Goal: Obtain resource: Download file/media

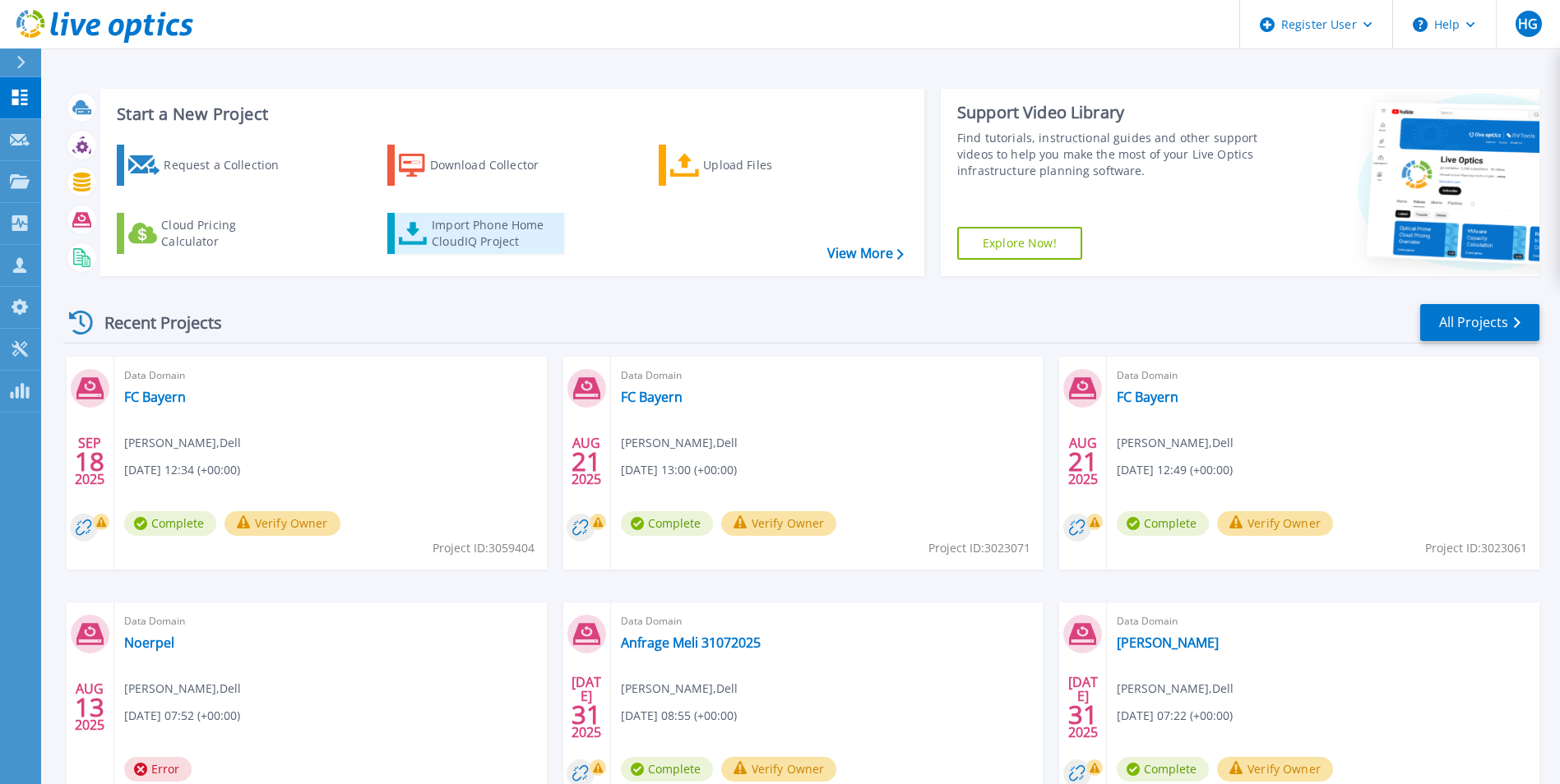
click at [496, 241] on div "Import Phone Home CloudIQ Project" at bounding box center [496, 233] width 128 height 33
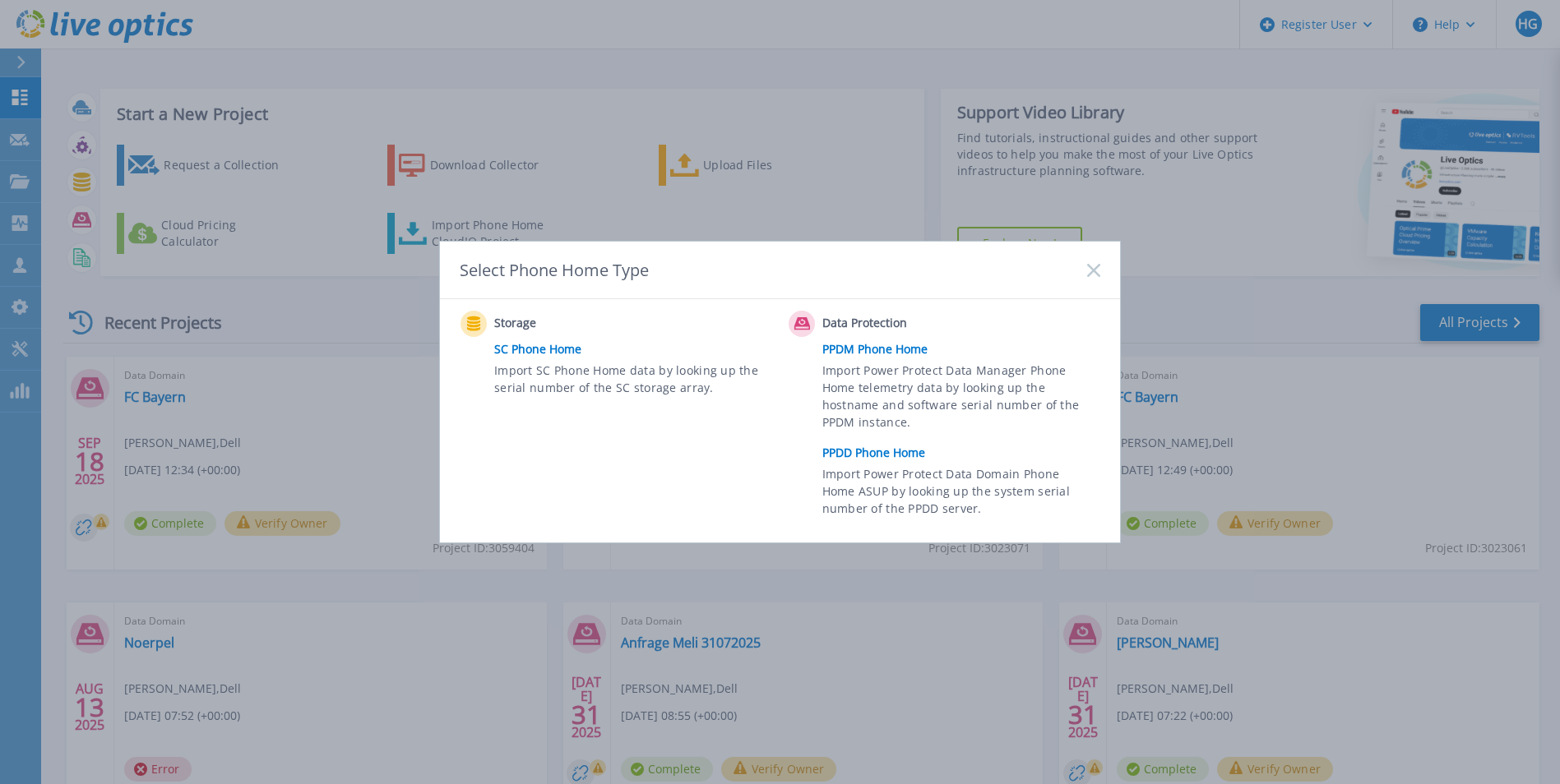
click at [882, 451] on link "PPDD Phone Home" at bounding box center [966, 453] width 286 height 24
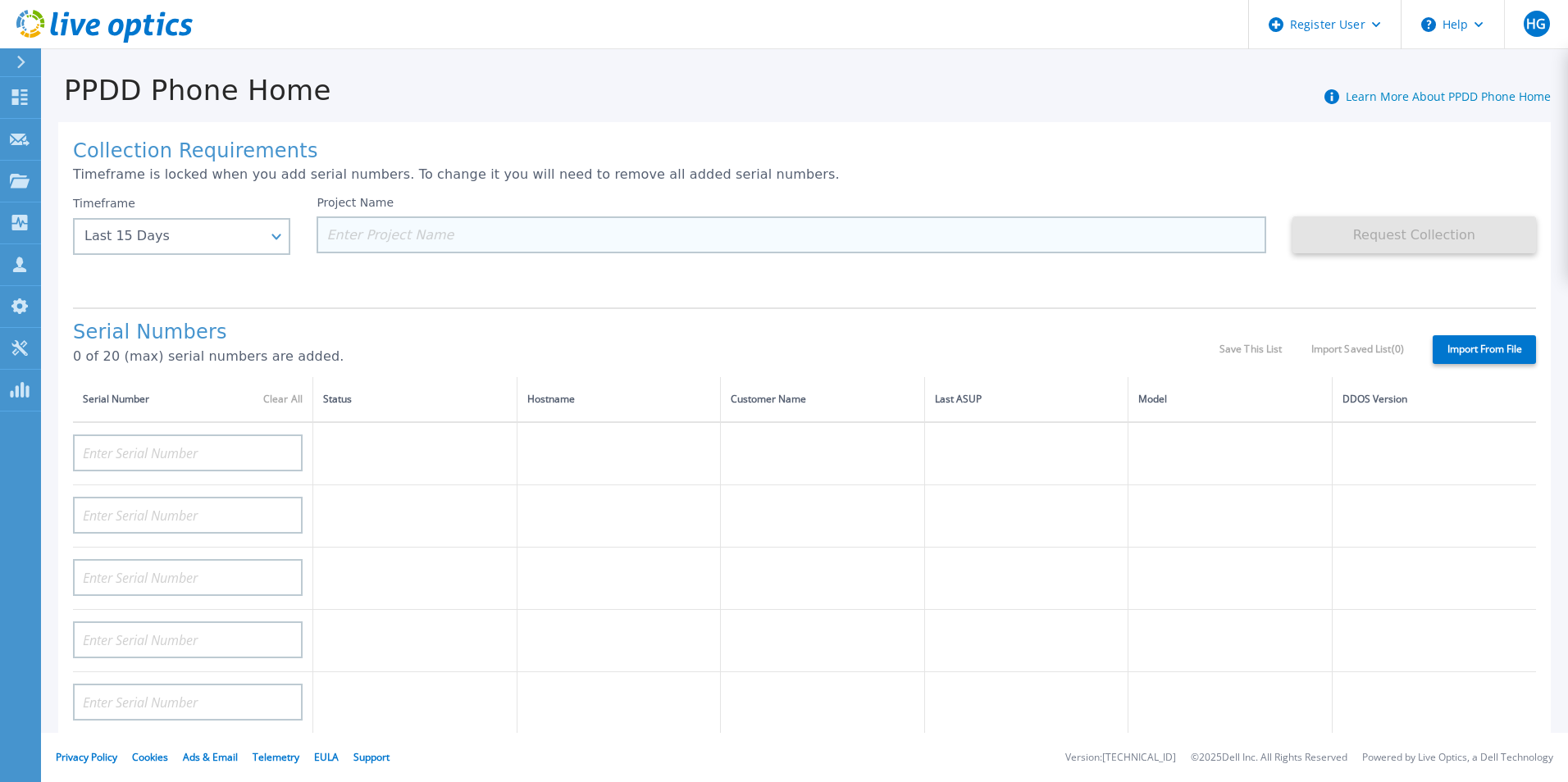
click at [450, 236] on input at bounding box center [790, 234] width 949 height 37
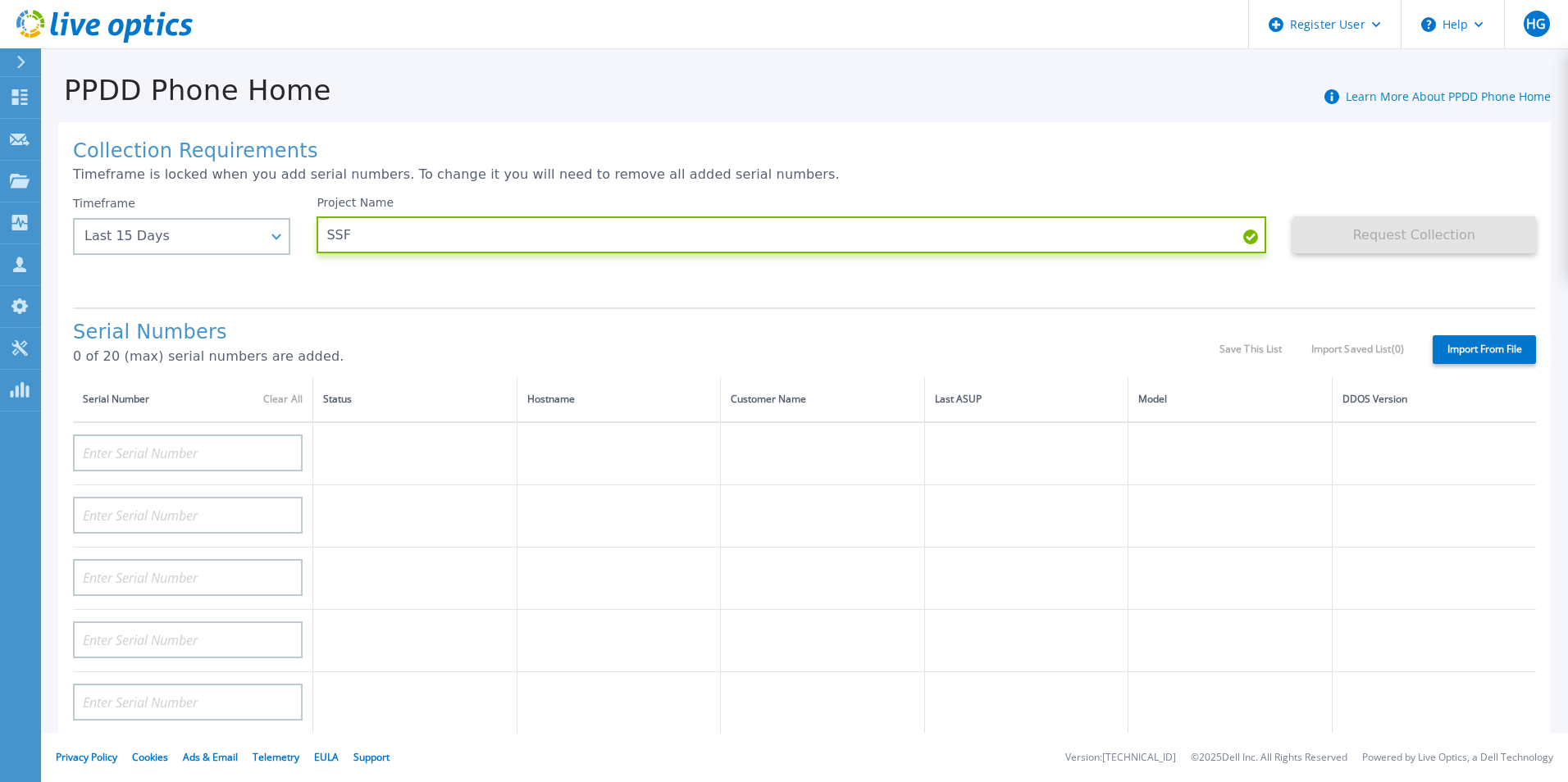
type input "SSF"
click at [1301, 285] on div "Request Collection This might take a few minutes please wait..." at bounding box center [1414, 246] width 244 height 99
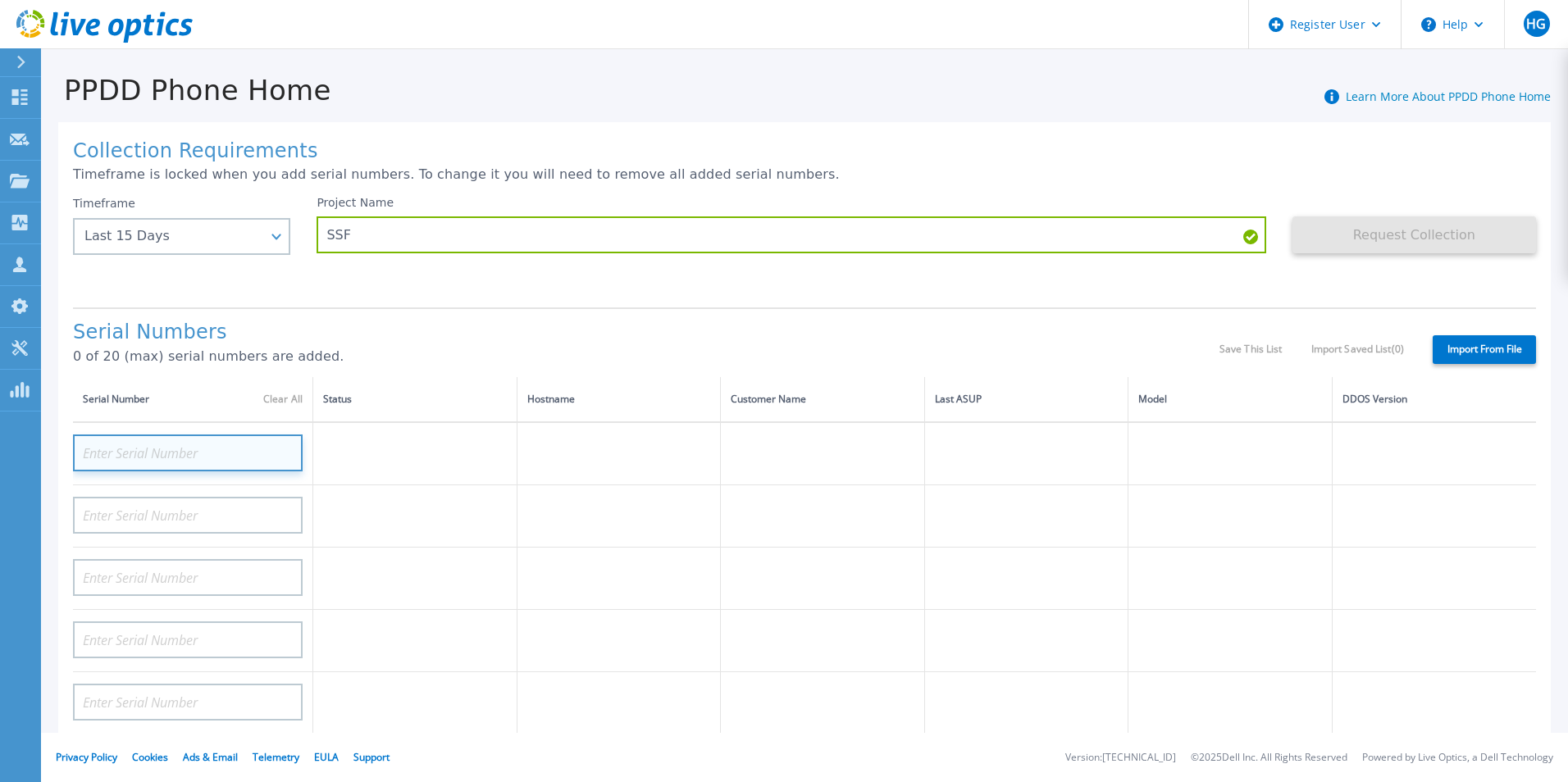
click at [228, 460] on input at bounding box center [187, 452] width 229 height 37
paste input "CRK00221404186"
type input "CRK00221404186"
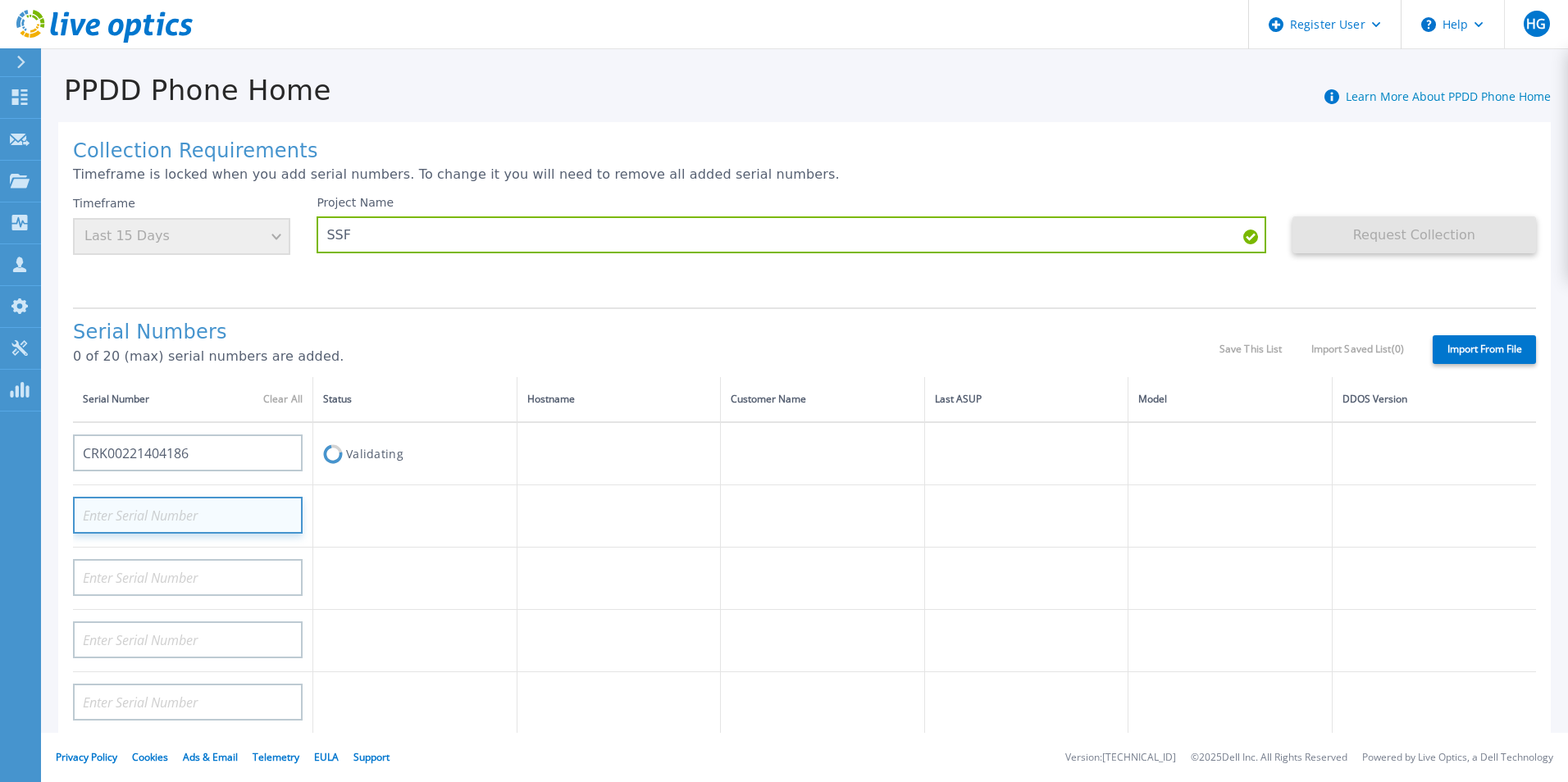
click at [233, 515] on input at bounding box center [187, 515] width 229 height 37
click at [182, 510] on input at bounding box center [187, 515] width 229 height 37
paste input "CRK00221404186"
drag, startPoint x: 226, startPoint y: 515, endPoint x: 65, endPoint y: 522, distance: 161.2
click at [65, 522] on div "Collection Requirements Timeframe is locked when you add serial numbers. To cha…" at bounding box center [803, 586] width 1492 height 927
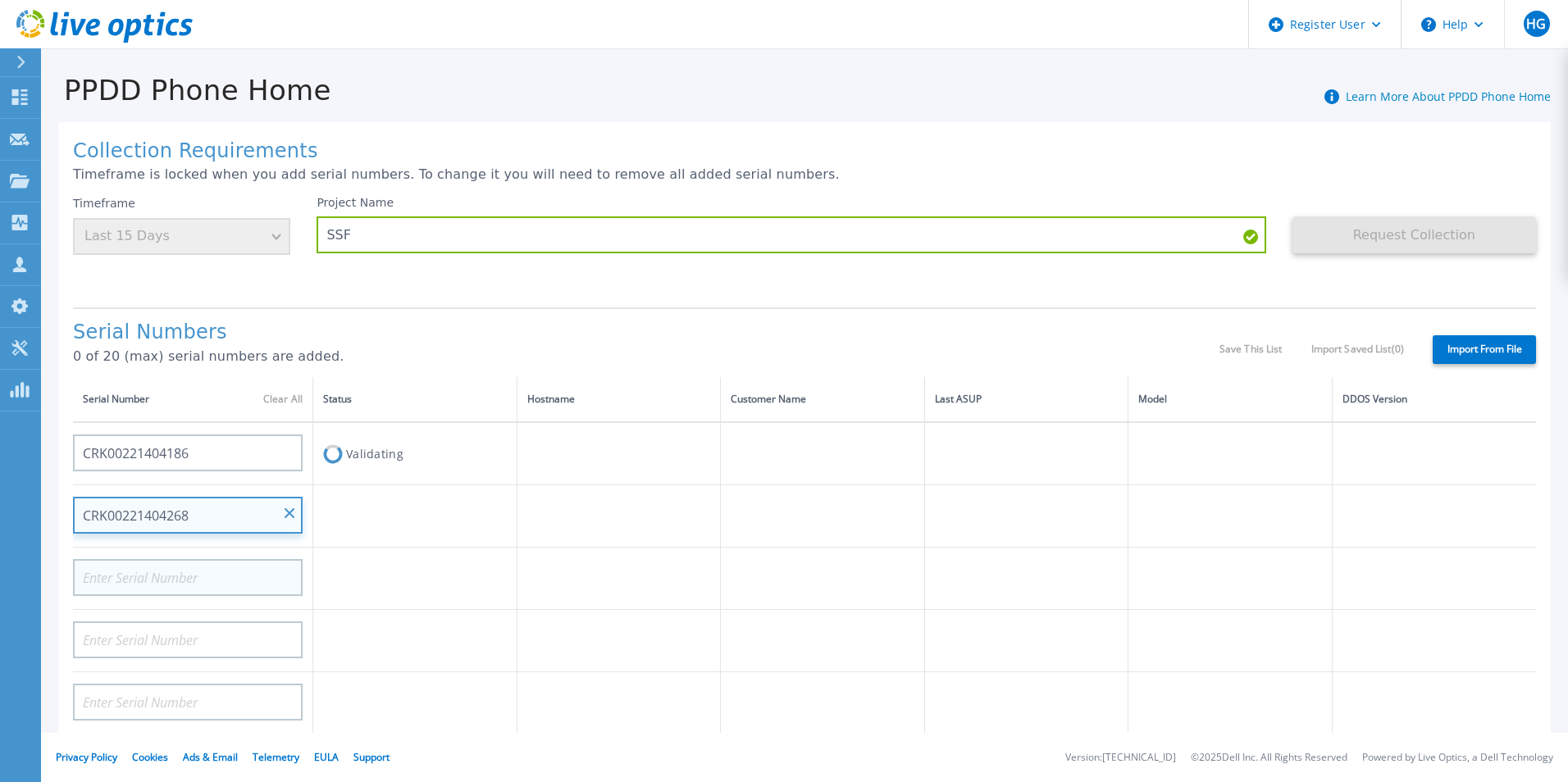
type input "CRK00221404268"
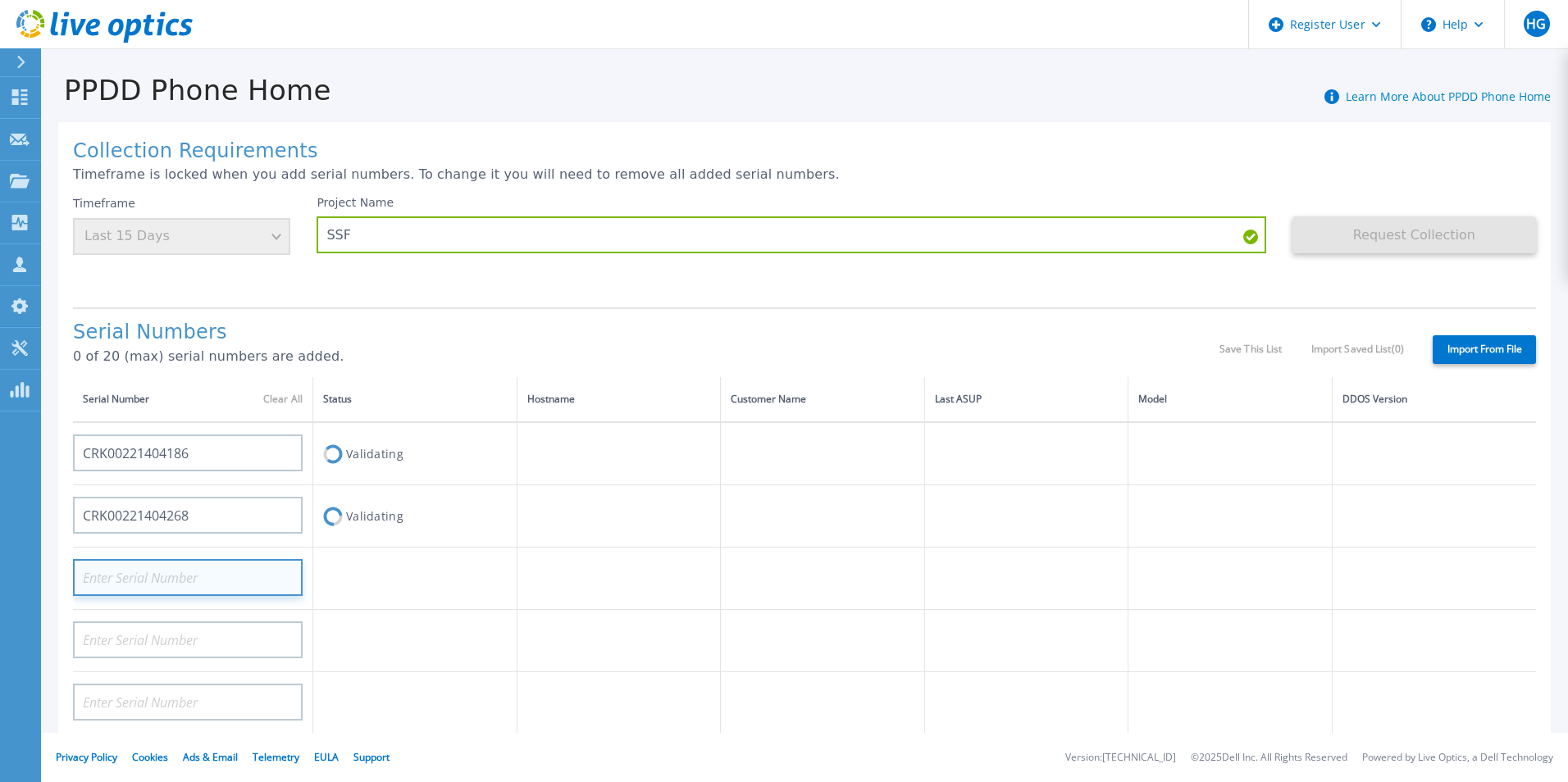
click at [217, 578] on input at bounding box center [187, 578] width 229 height 37
paste input "CRK00221404268"
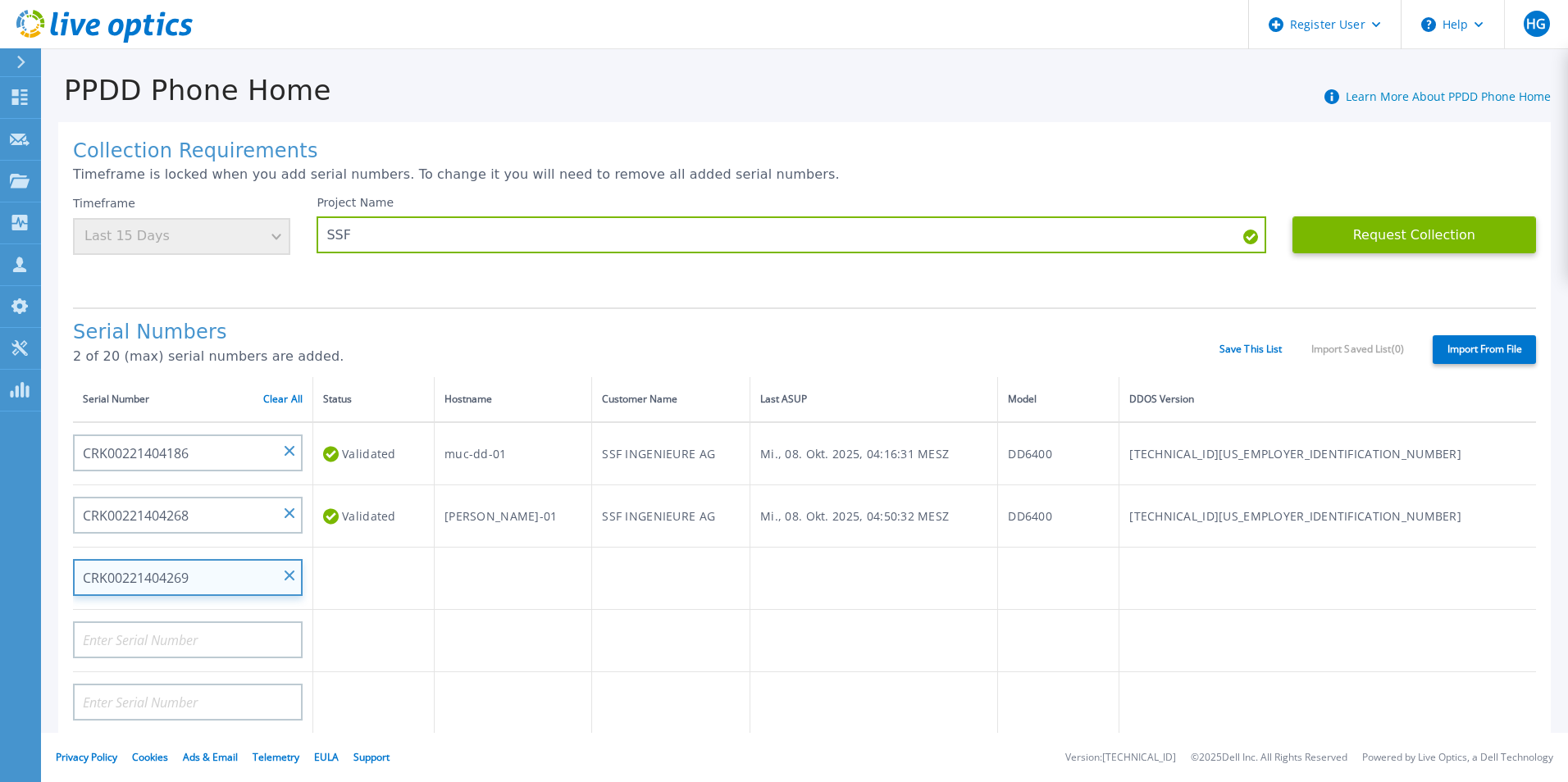
type input "CRK00221404269"
click at [355, 583] on td "Validating" at bounding box center [374, 579] width 121 height 62
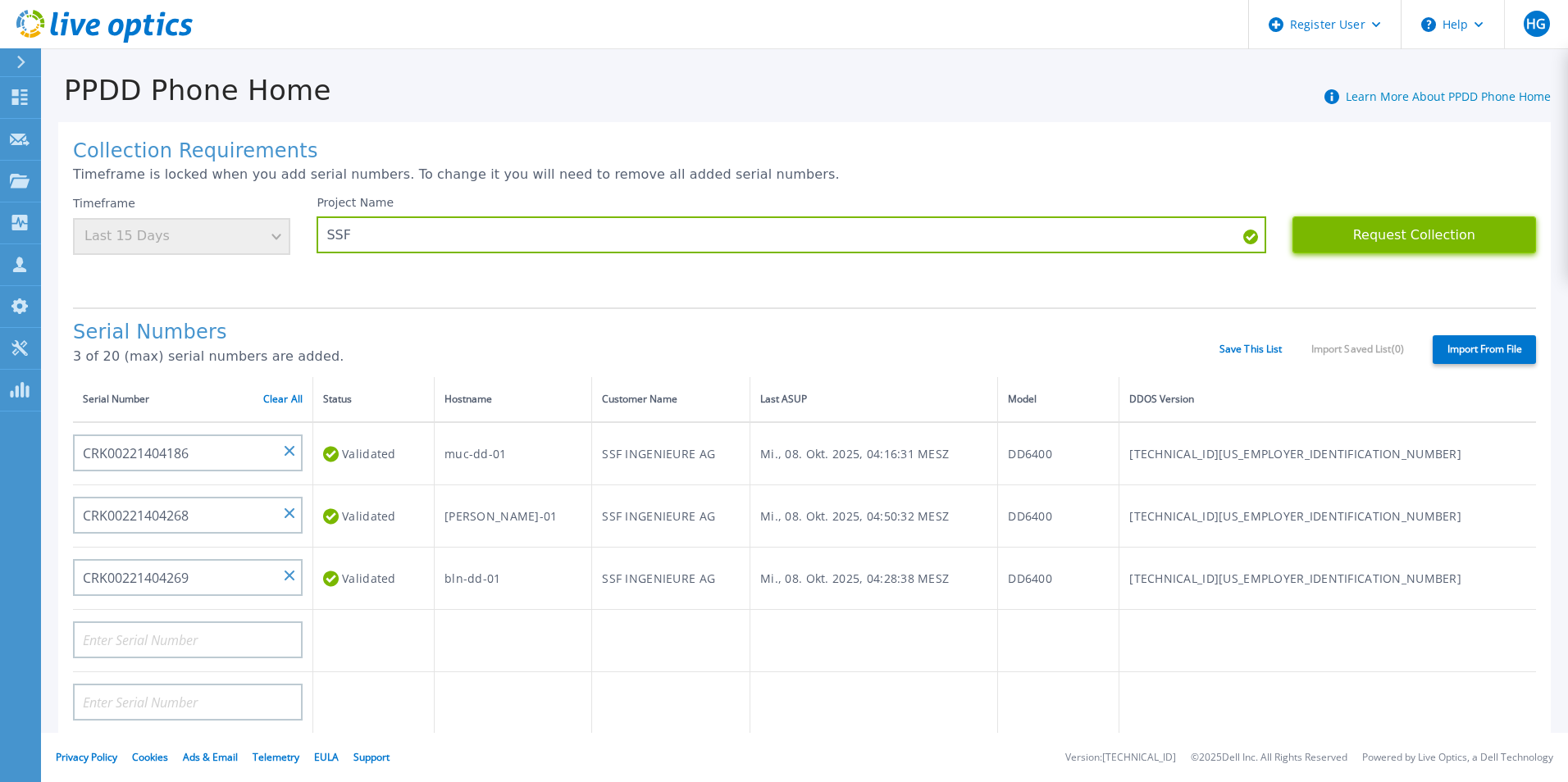
click at [1398, 236] on button "Request Collection" at bounding box center [1414, 234] width 244 height 37
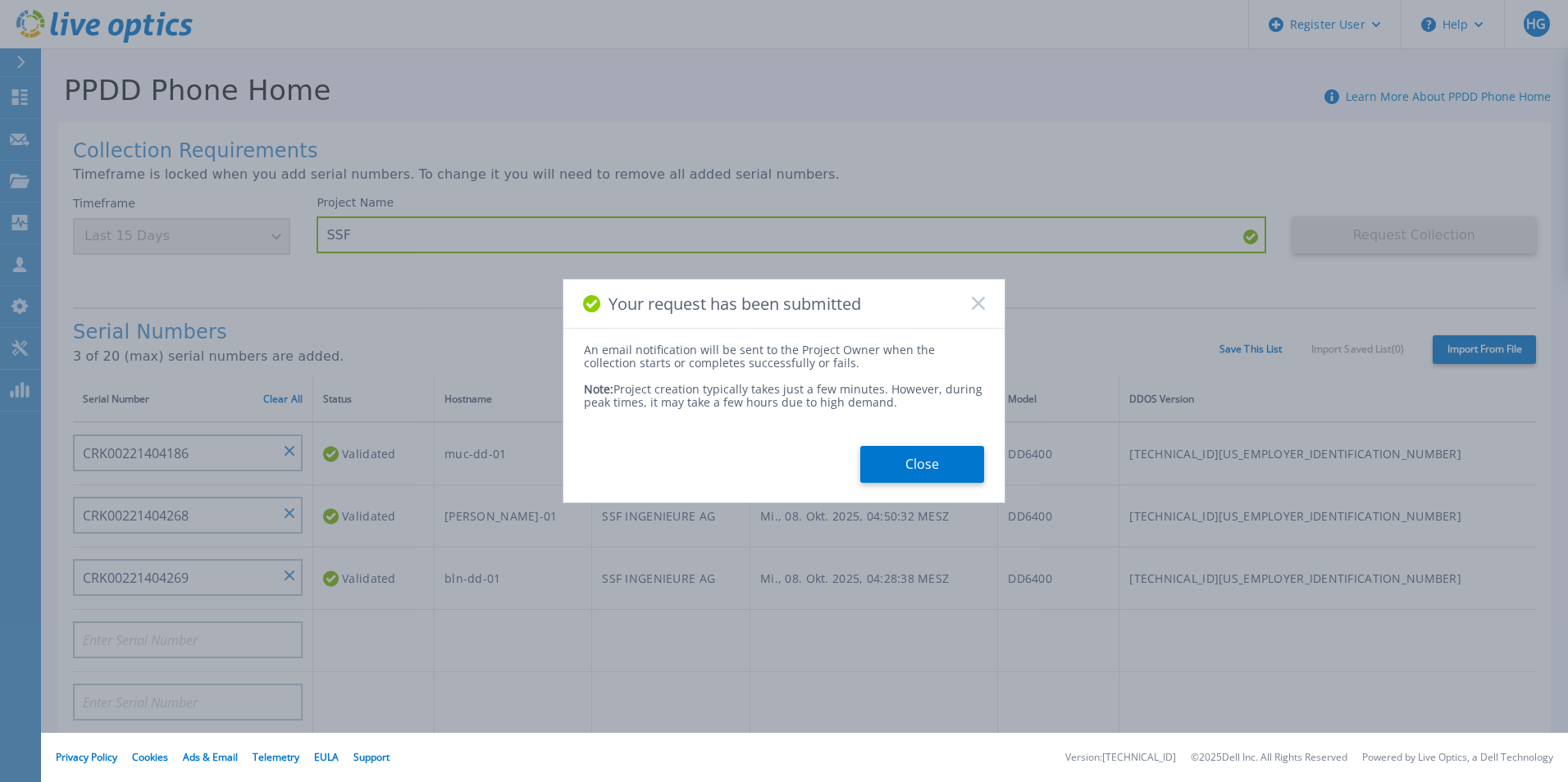
click at [982, 307] on rect at bounding box center [977, 304] width 14 height 14
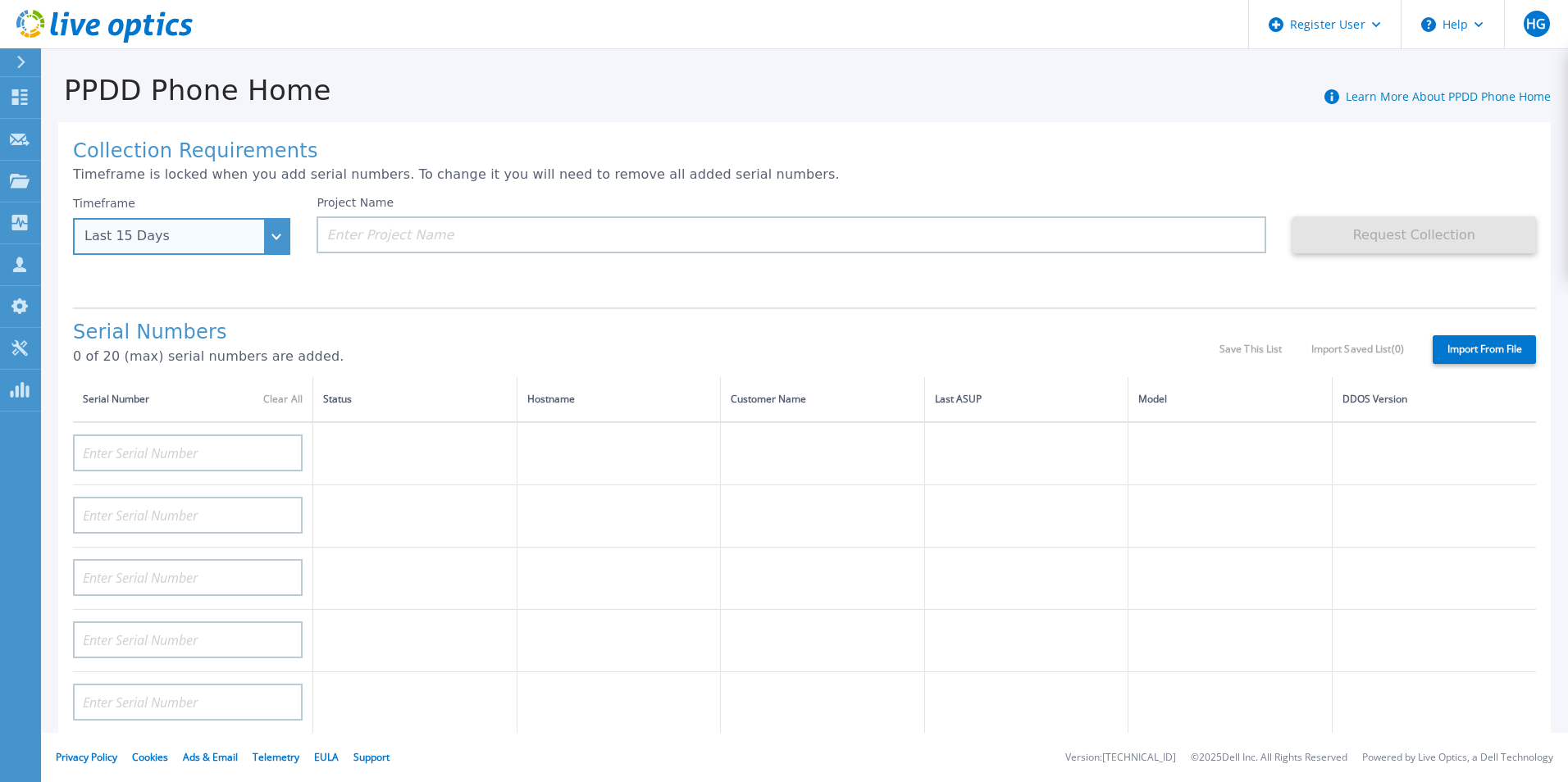
click at [245, 244] on div "Last 15 Days" at bounding box center [173, 235] width 176 height 15
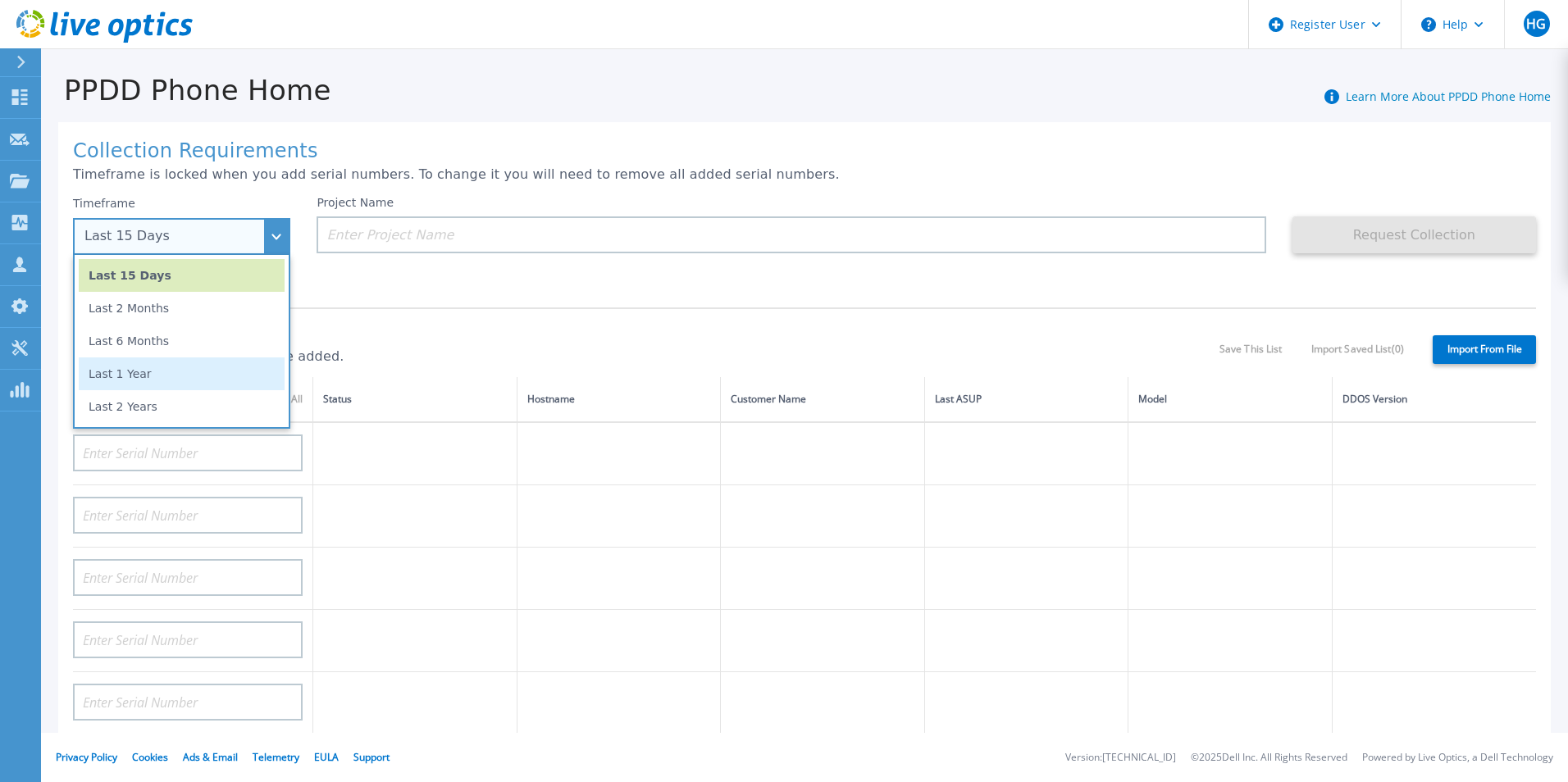
click at [179, 375] on li "Last 1 Year" at bounding box center [182, 374] width 206 height 33
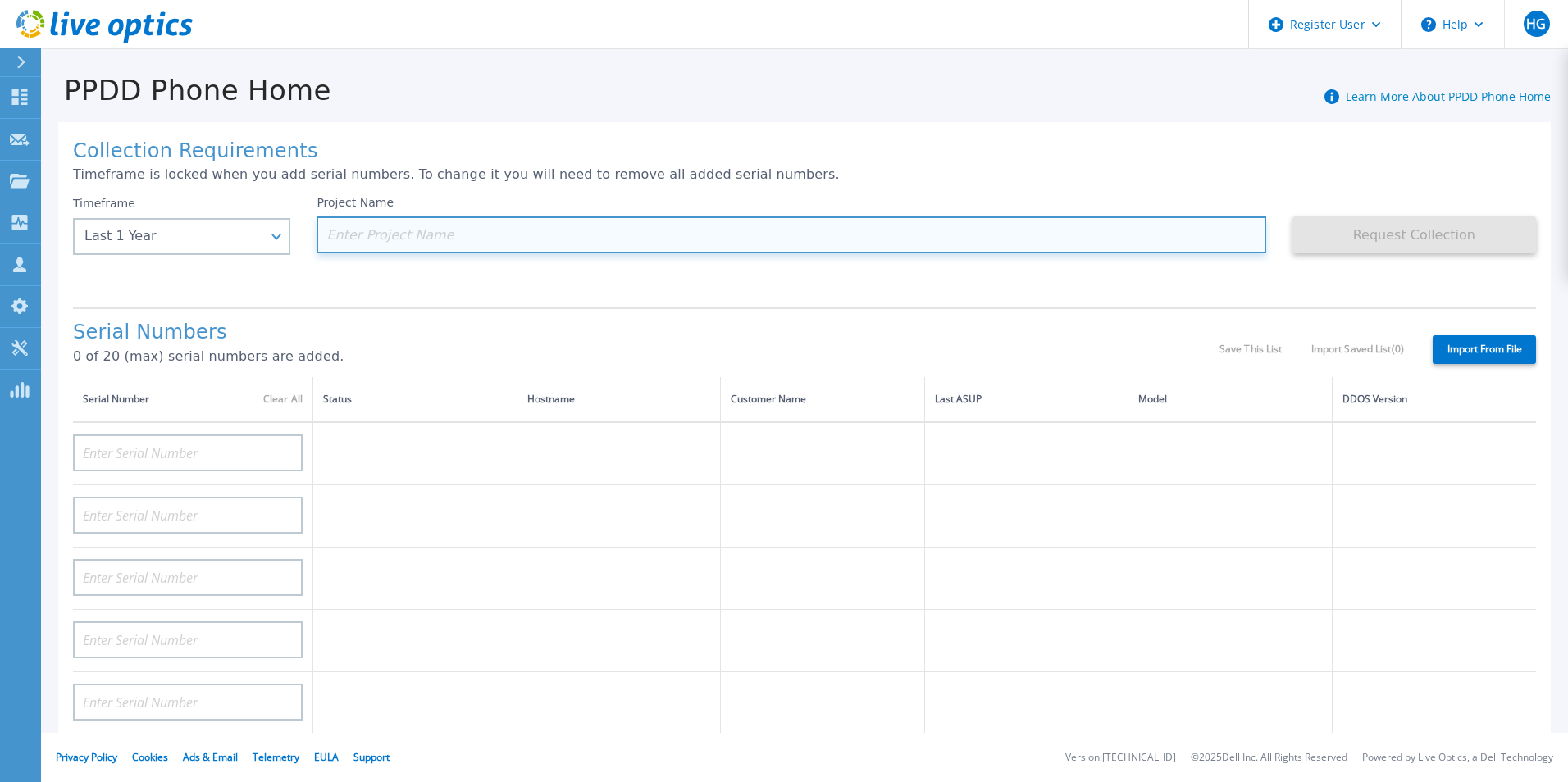
click at [391, 234] on input at bounding box center [790, 234] width 949 height 37
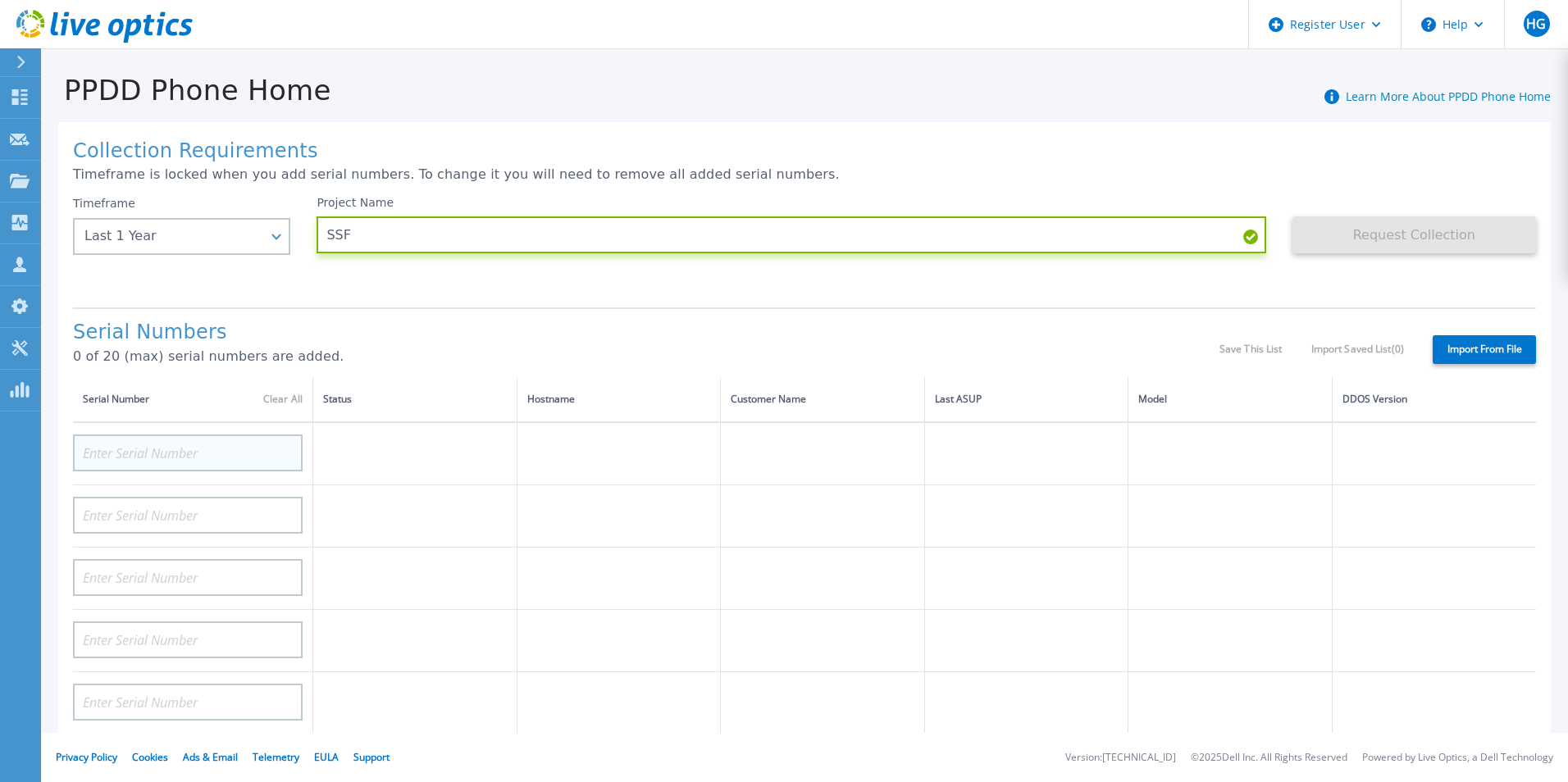
type input "SSF"
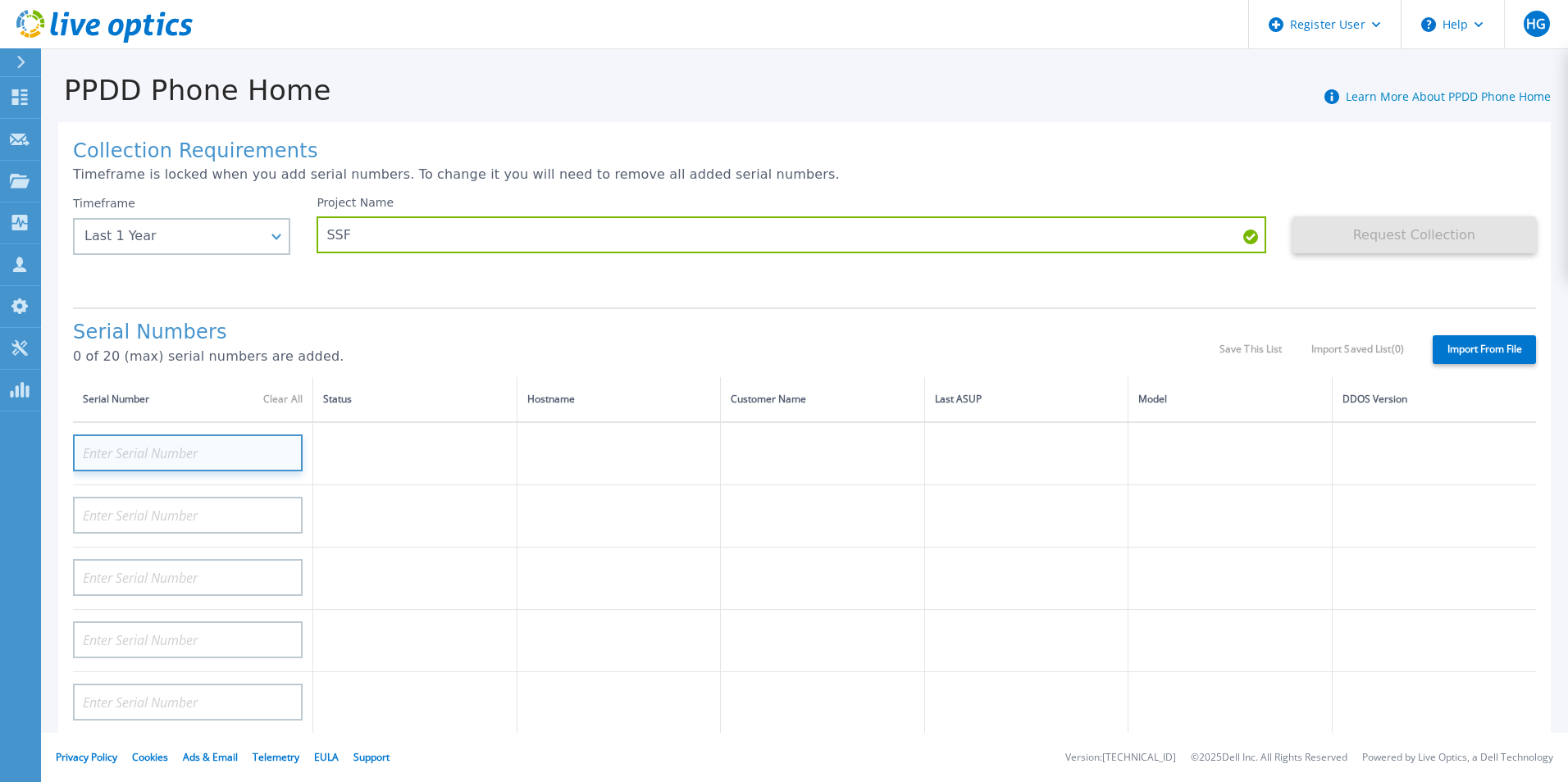
click at [198, 457] on input at bounding box center [187, 452] width 229 height 37
paste input "CRK00221404268"
type input "CRK00221404268"
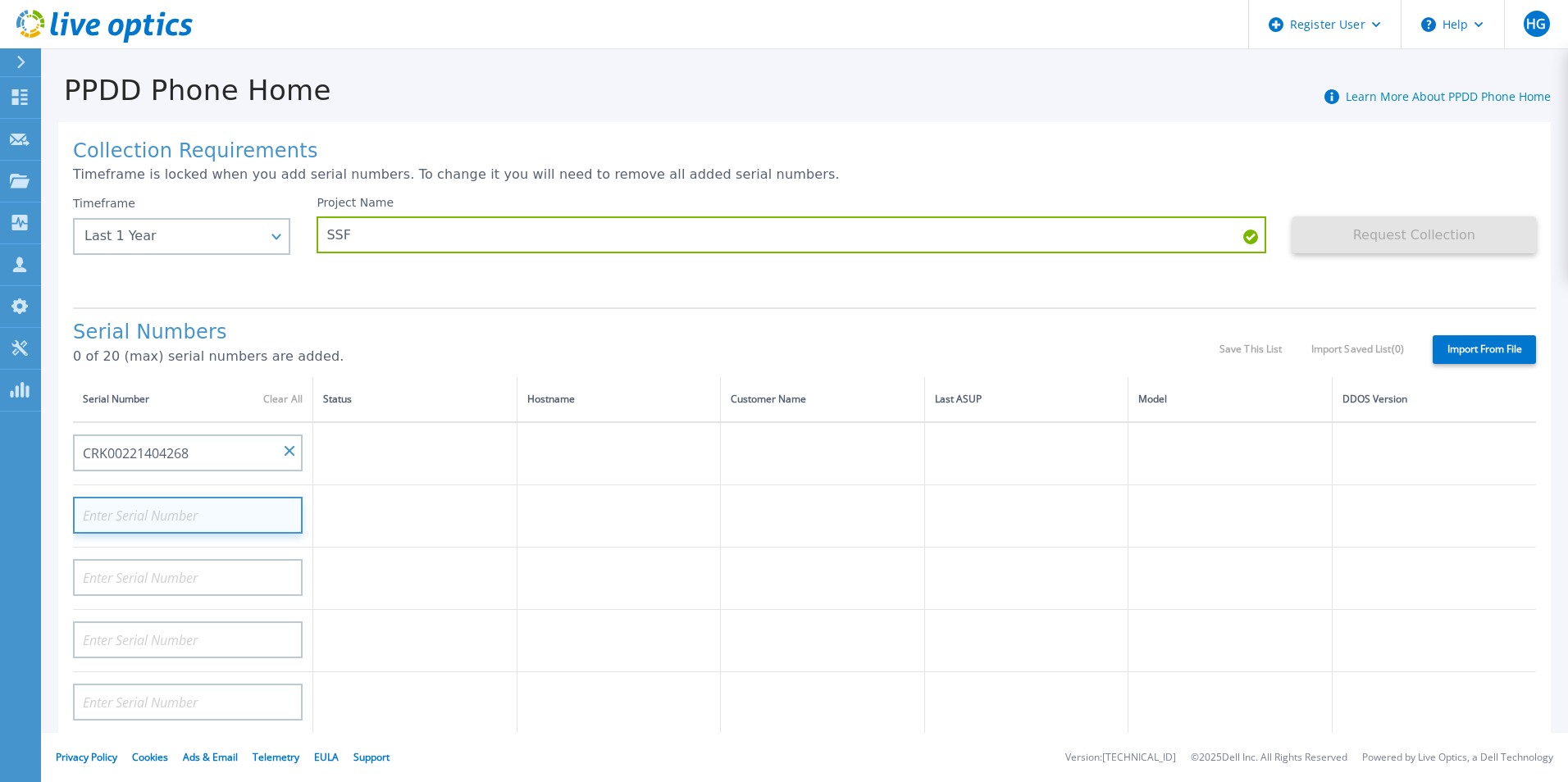
click at [198, 516] on input at bounding box center [187, 515] width 229 height 37
paste input "CRK00221404268"
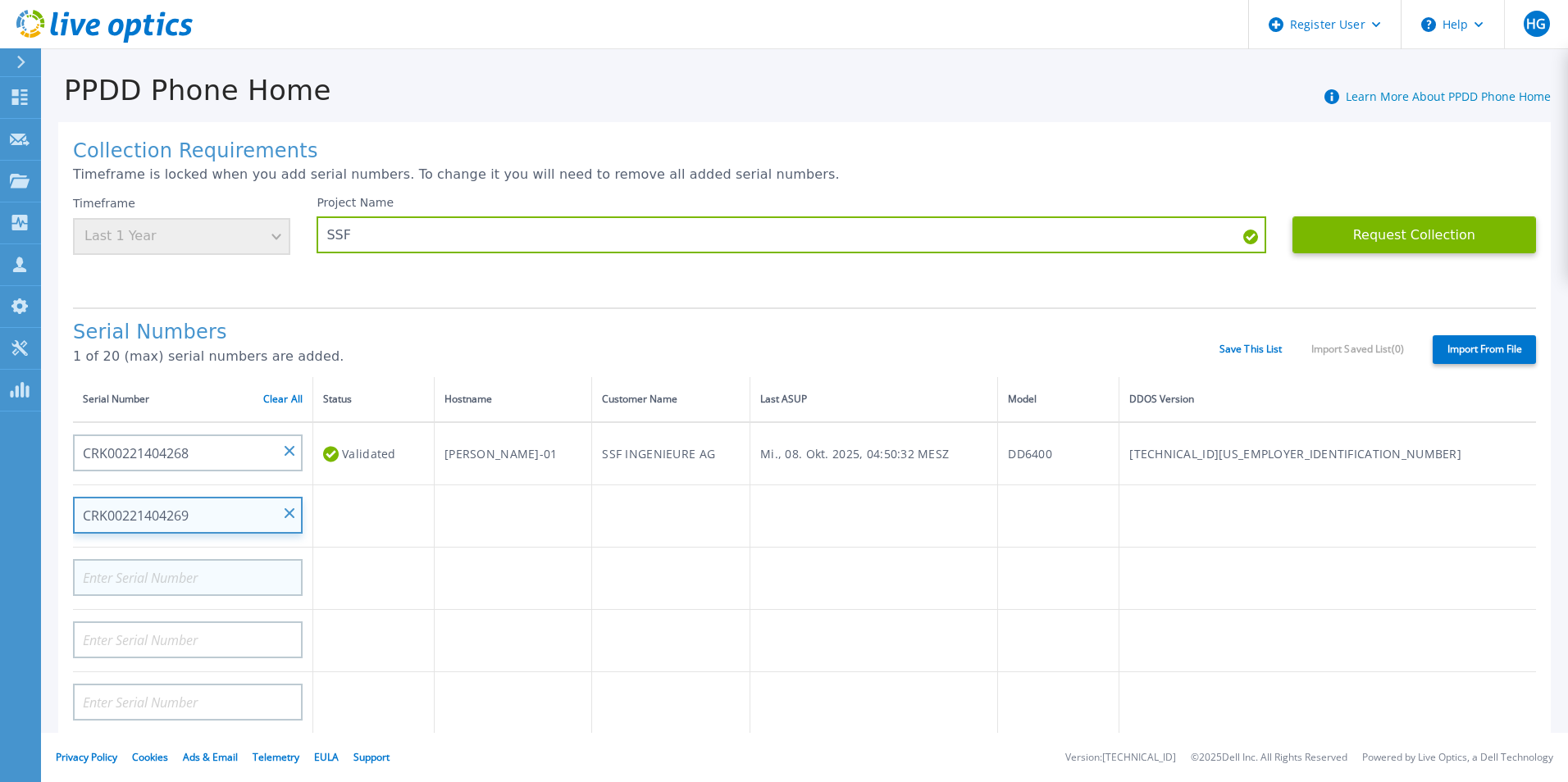
type input "CRK00221404269"
click at [202, 592] on input at bounding box center [187, 578] width 229 height 37
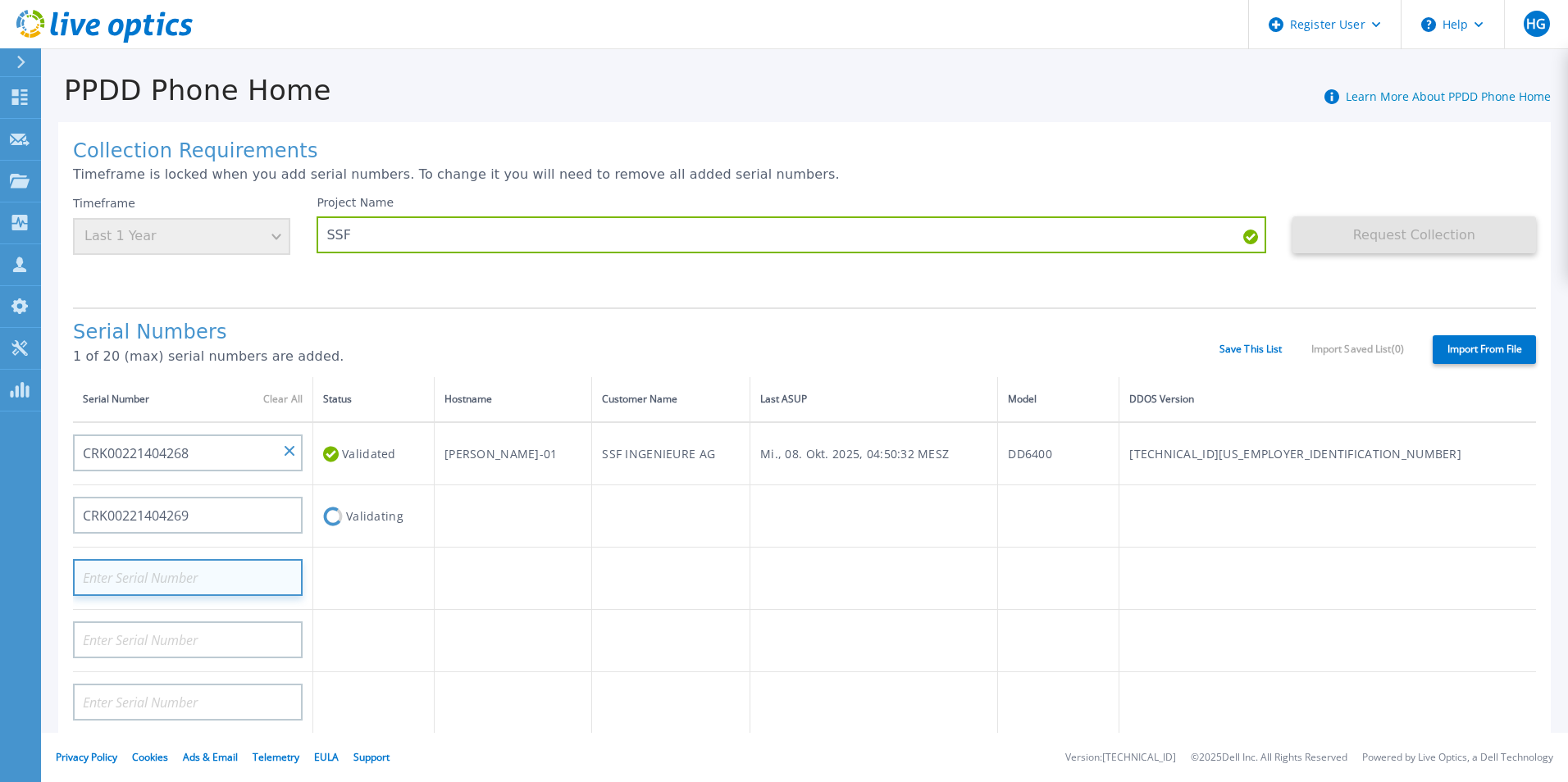
paste input "CRK00221404268"
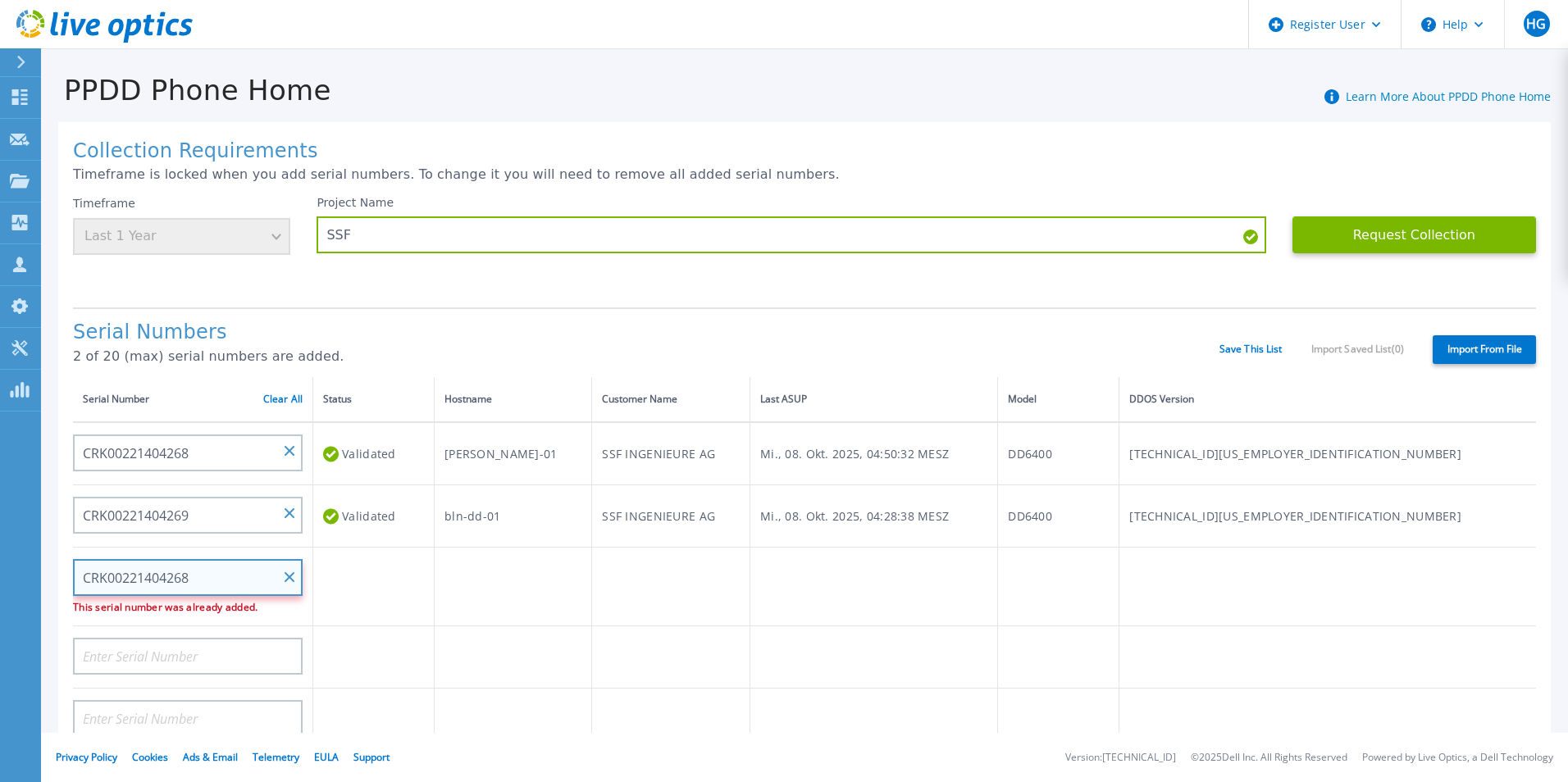
click at [227, 579] on input "CRK00221404268" at bounding box center [187, 578] width 229 height 37
type input "CRK00221404186"
click at [394, 570] on td at bounding box center [374, 579] width 121 height 62
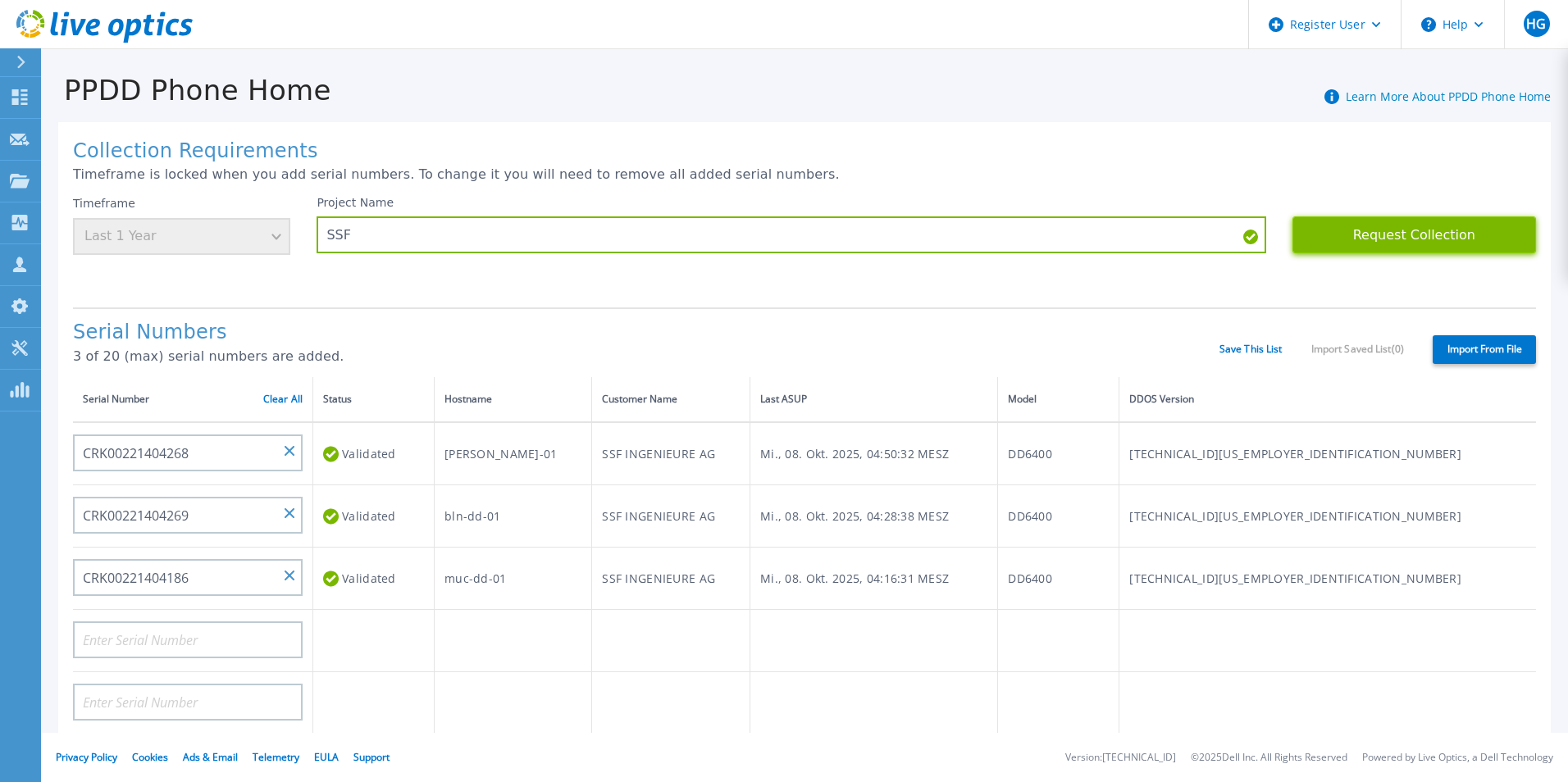
click at [1416, 238] on button "Request Collection" at bounding box center [1414, 234] width 244 height 37
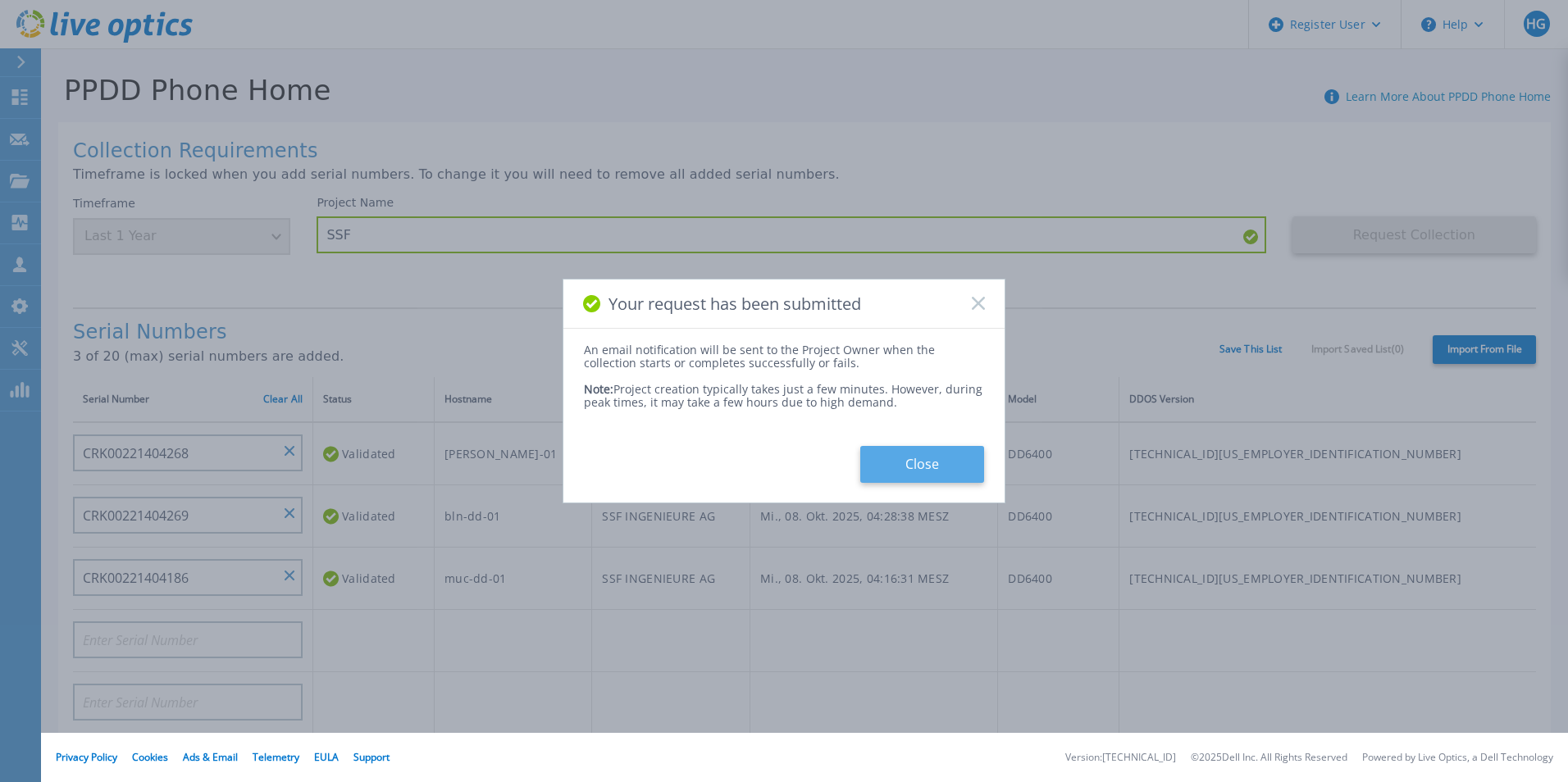
click at [940, 470] on button "Close" at bounding box center [921, 465] width 124 height 37
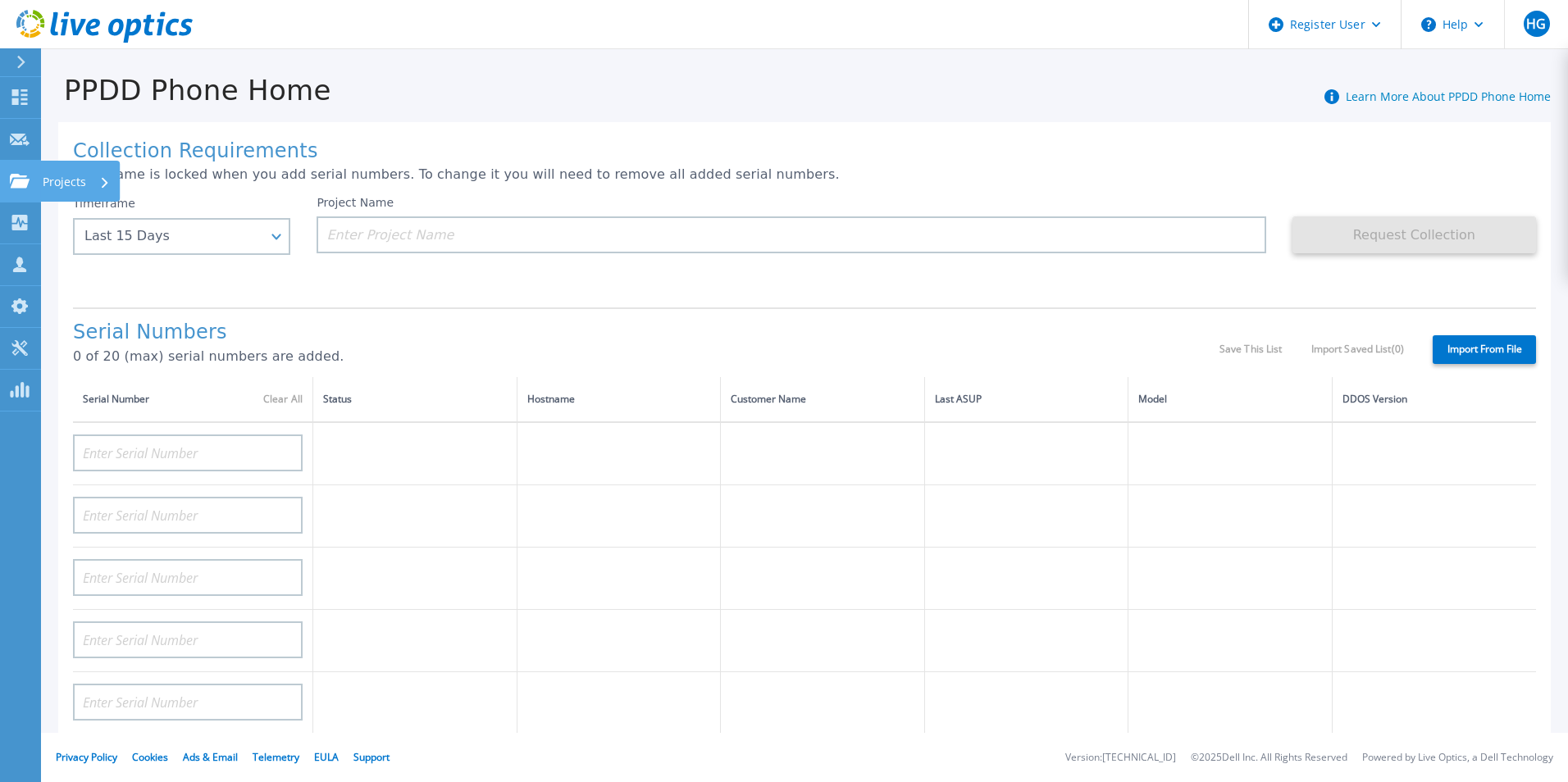
click at [16, 177] on icon at bounding box center [19, 181] width 20 height 14
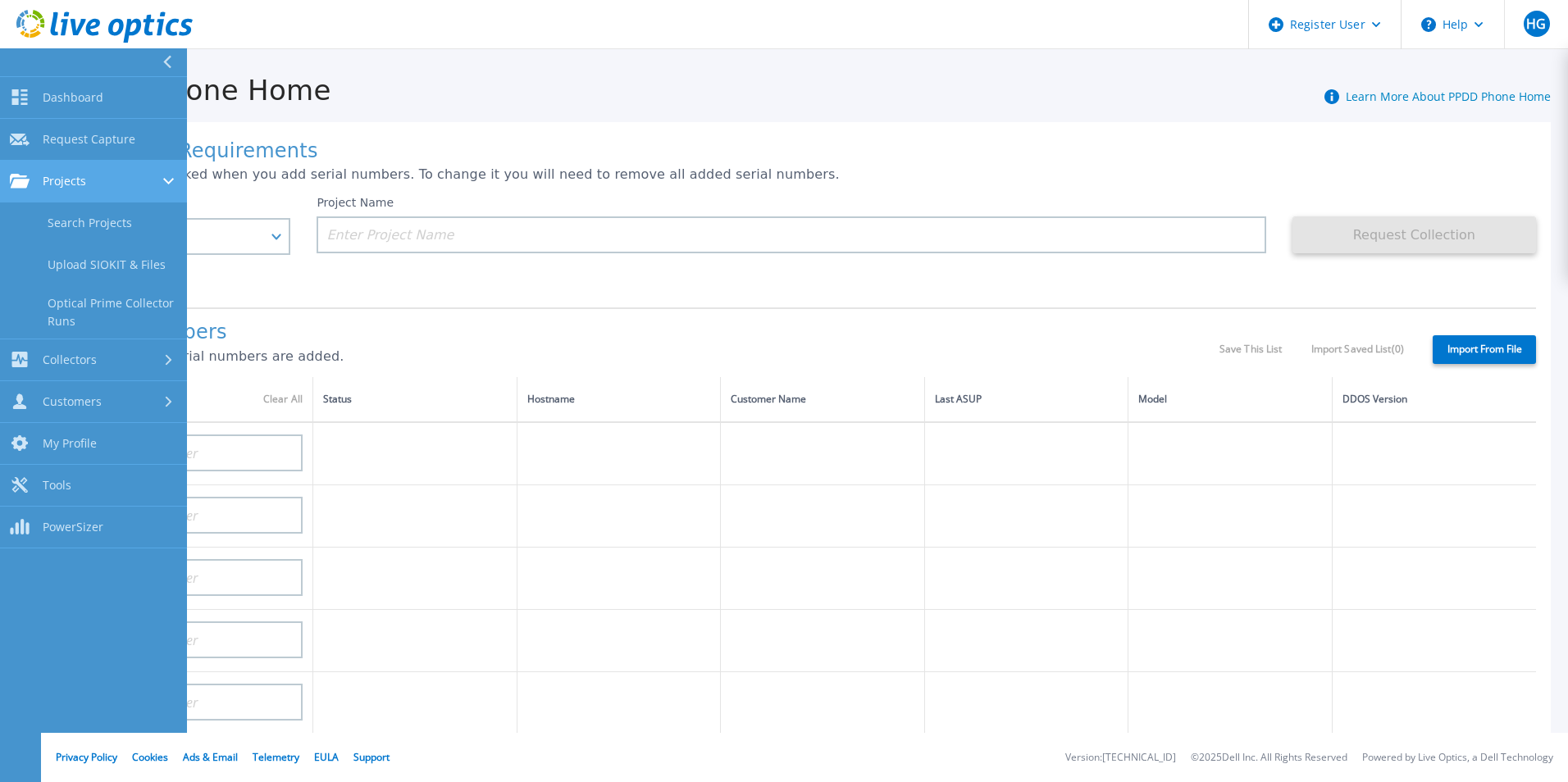
click at [80, 179] on span "Projects" at bounding box center [64, 181] width 43 height 15
click at [173, 181] on div at bounding box center [170, 181] width 14 height 13
click at [118, 178] on div "Projects" at bounding box center [93, 181] width 167 height 15
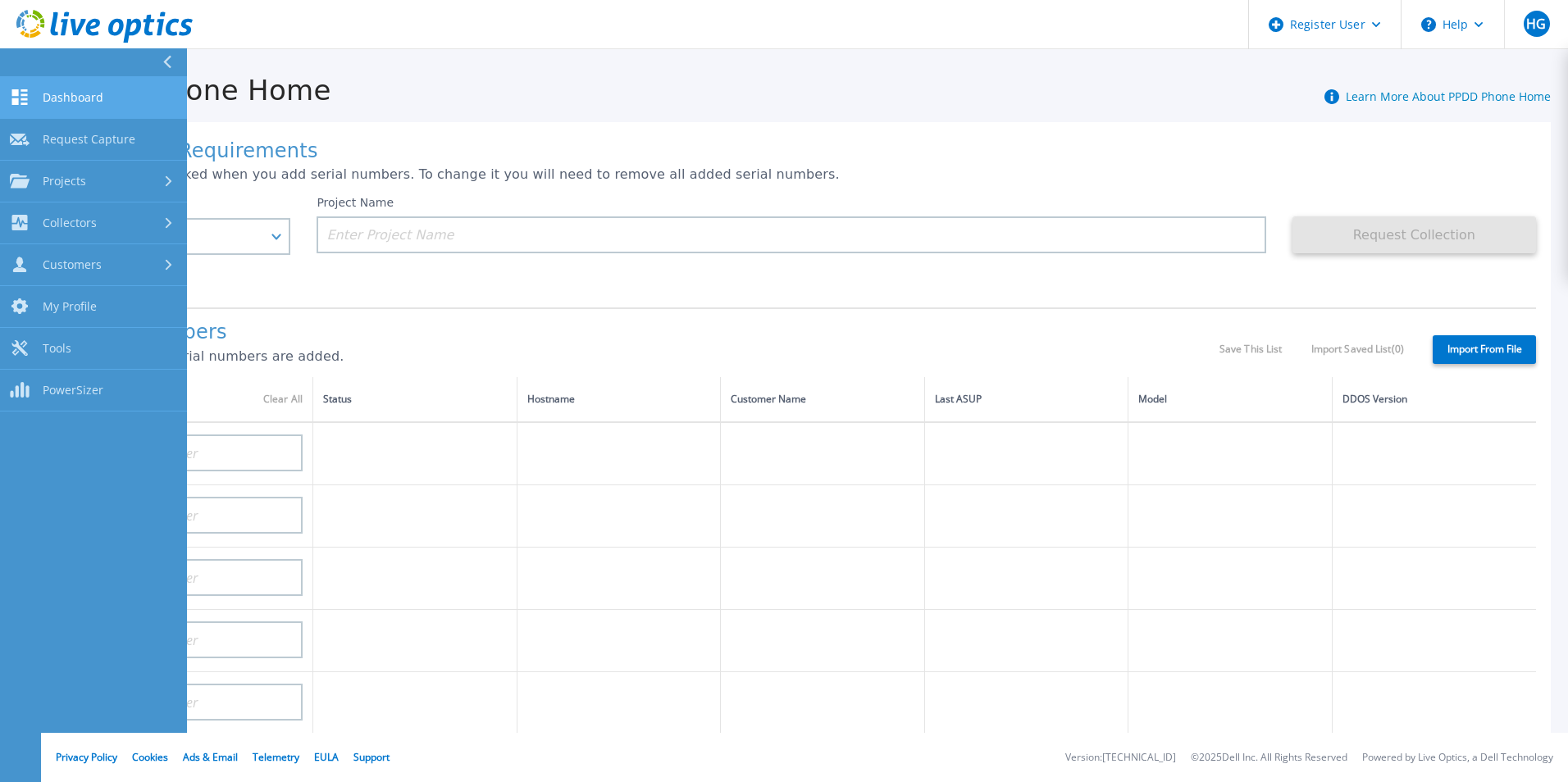
click at [77, 98] on span "Dashboard" at bounding box center [73, 97] width 61 height 15
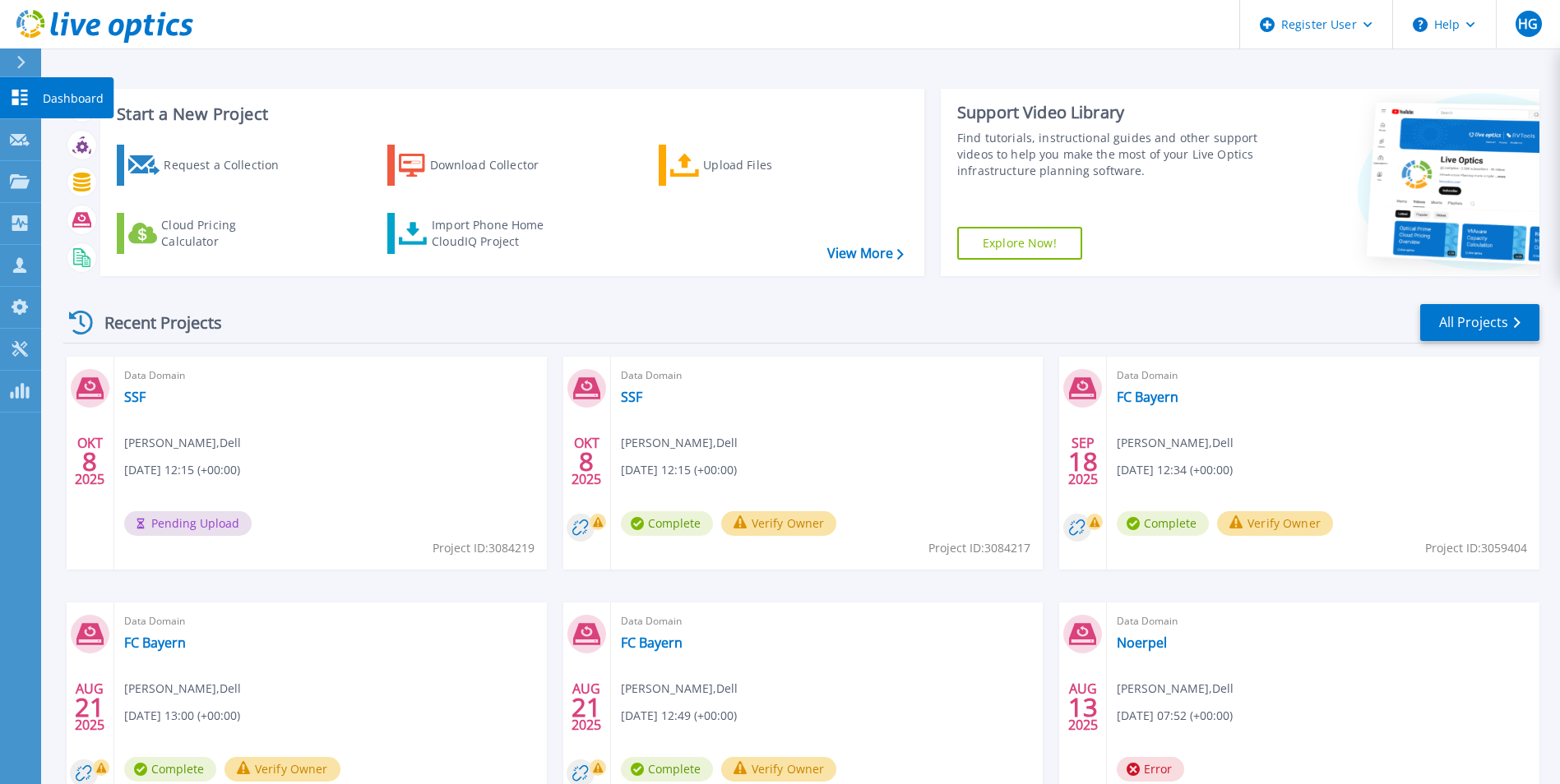
click at [23, 102] on icon at bounding box center [19, 97] width 20 height 16
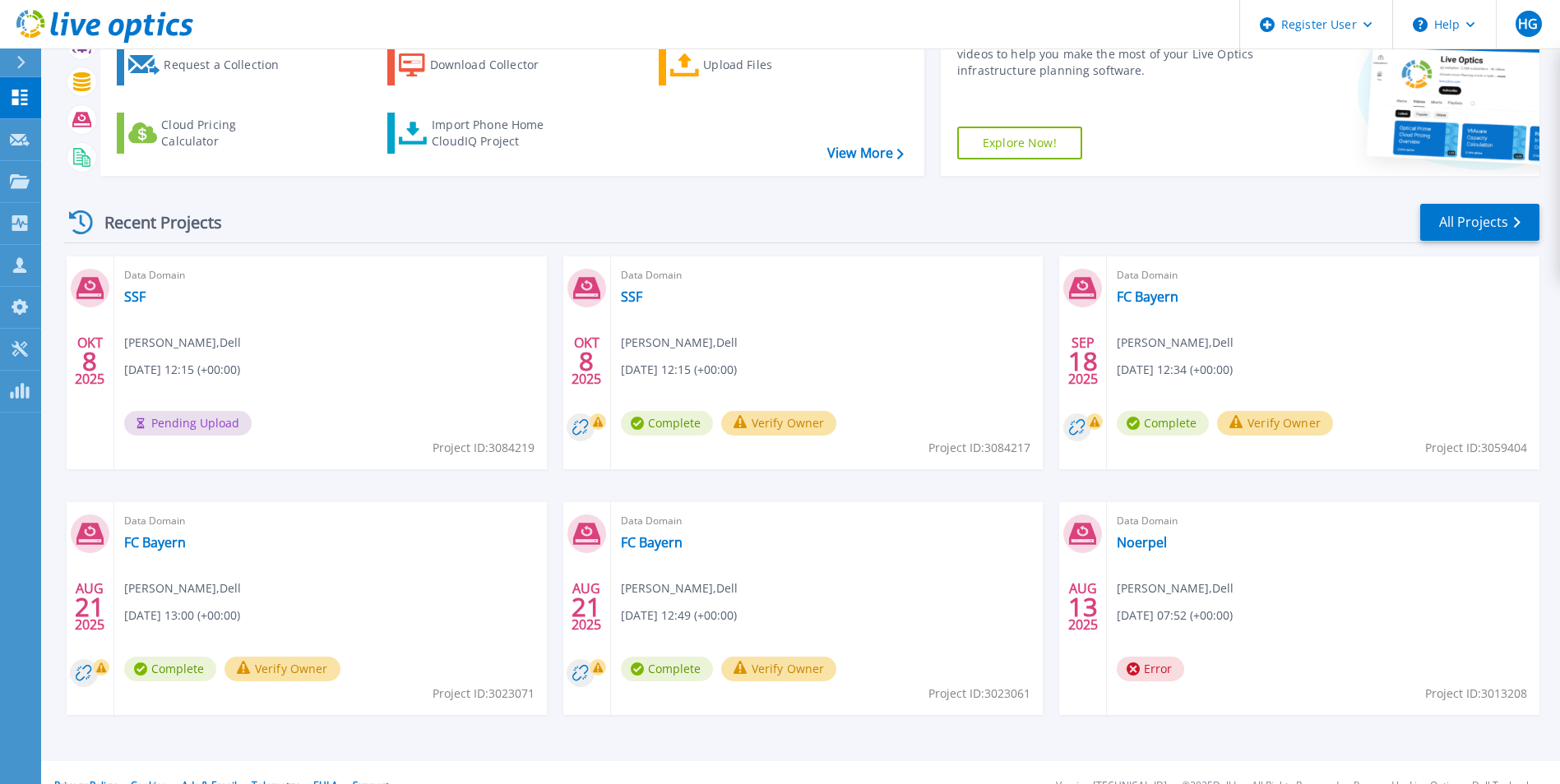
scroll to position [127, 0]
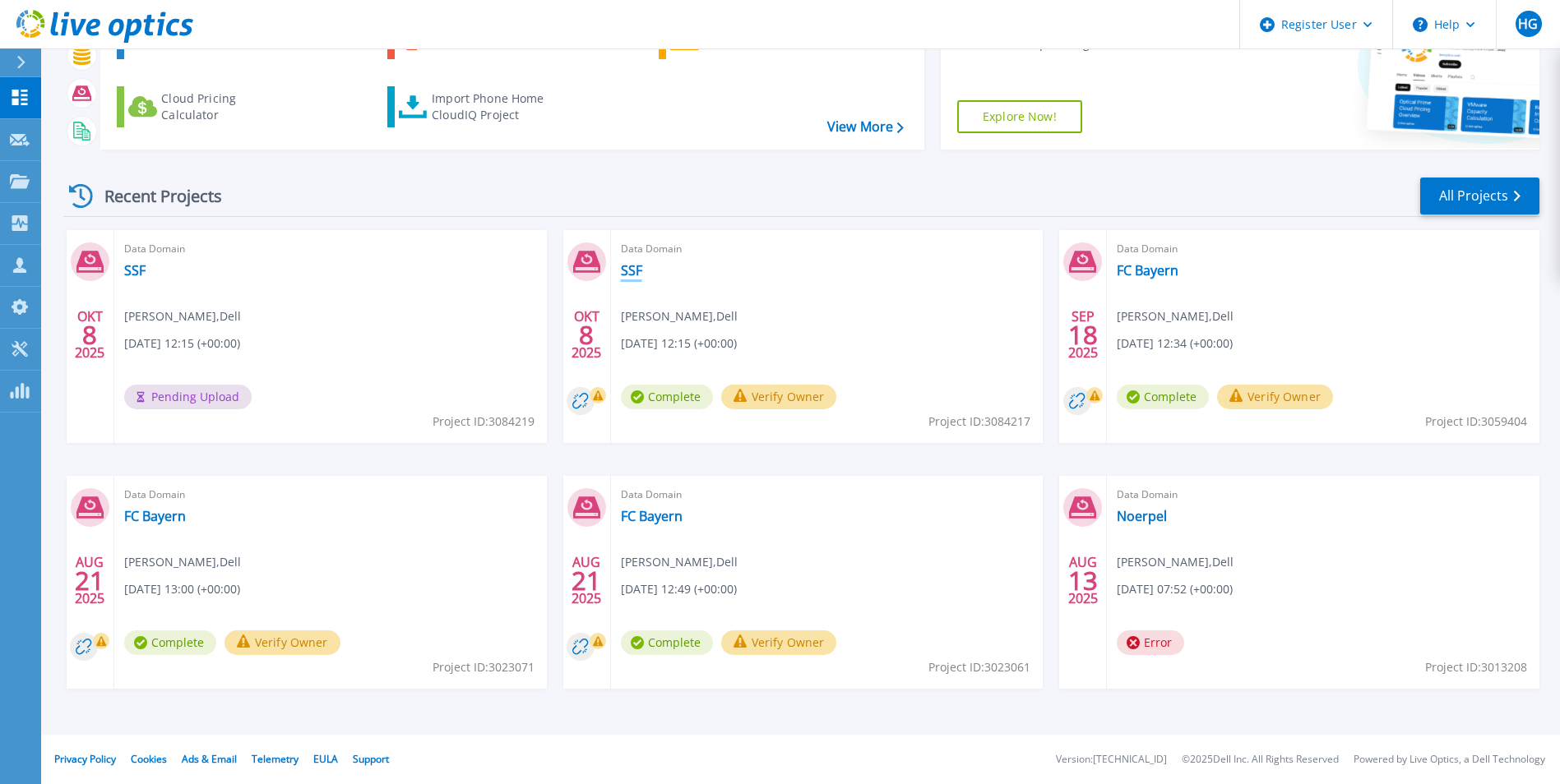
click at [632, 273] on link "SSF" at bounding box center [632, 270] width 22 height 16
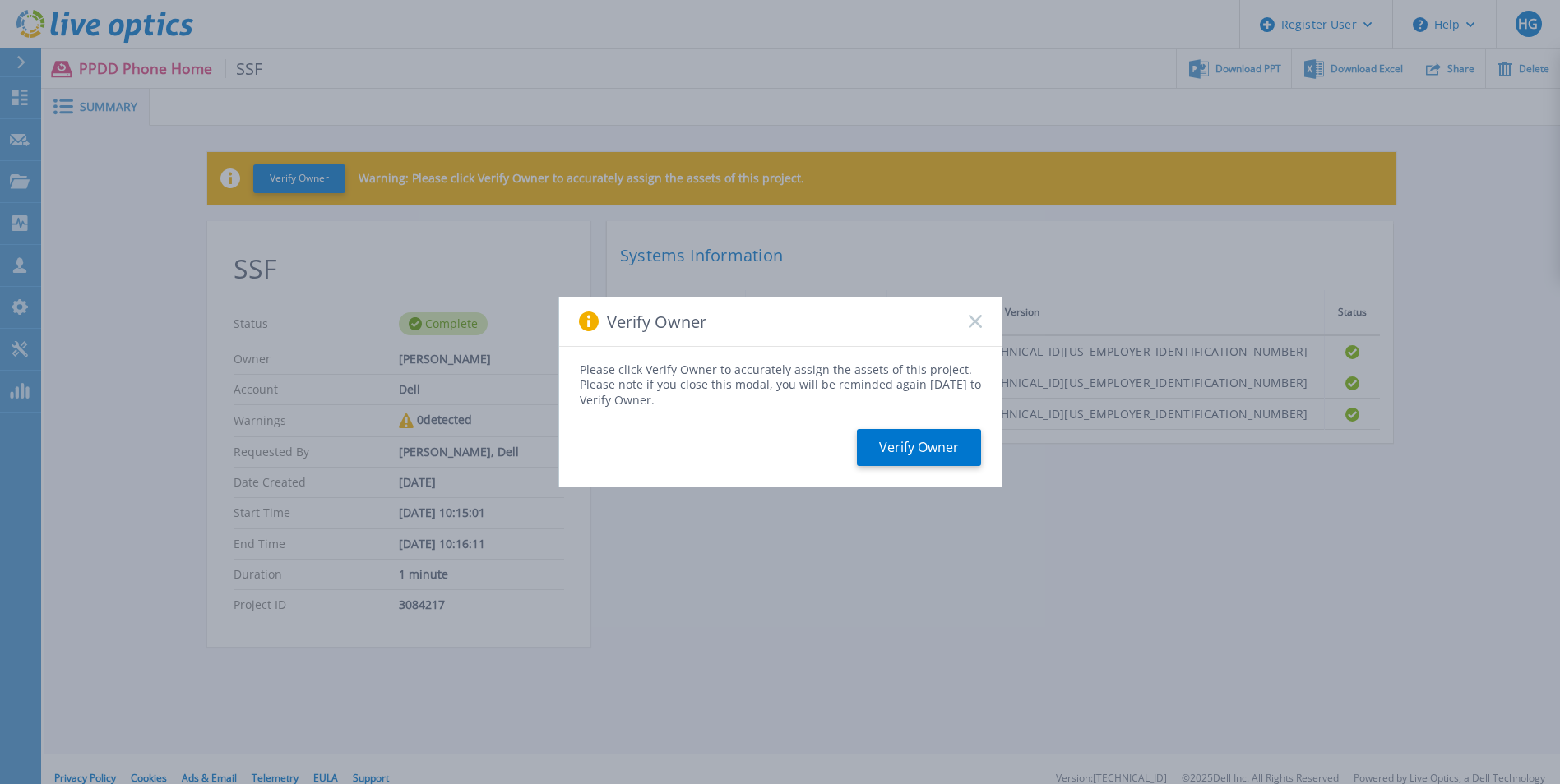
click at [976, 322] on rect at bounding box center [975, 322] width 14 height 14
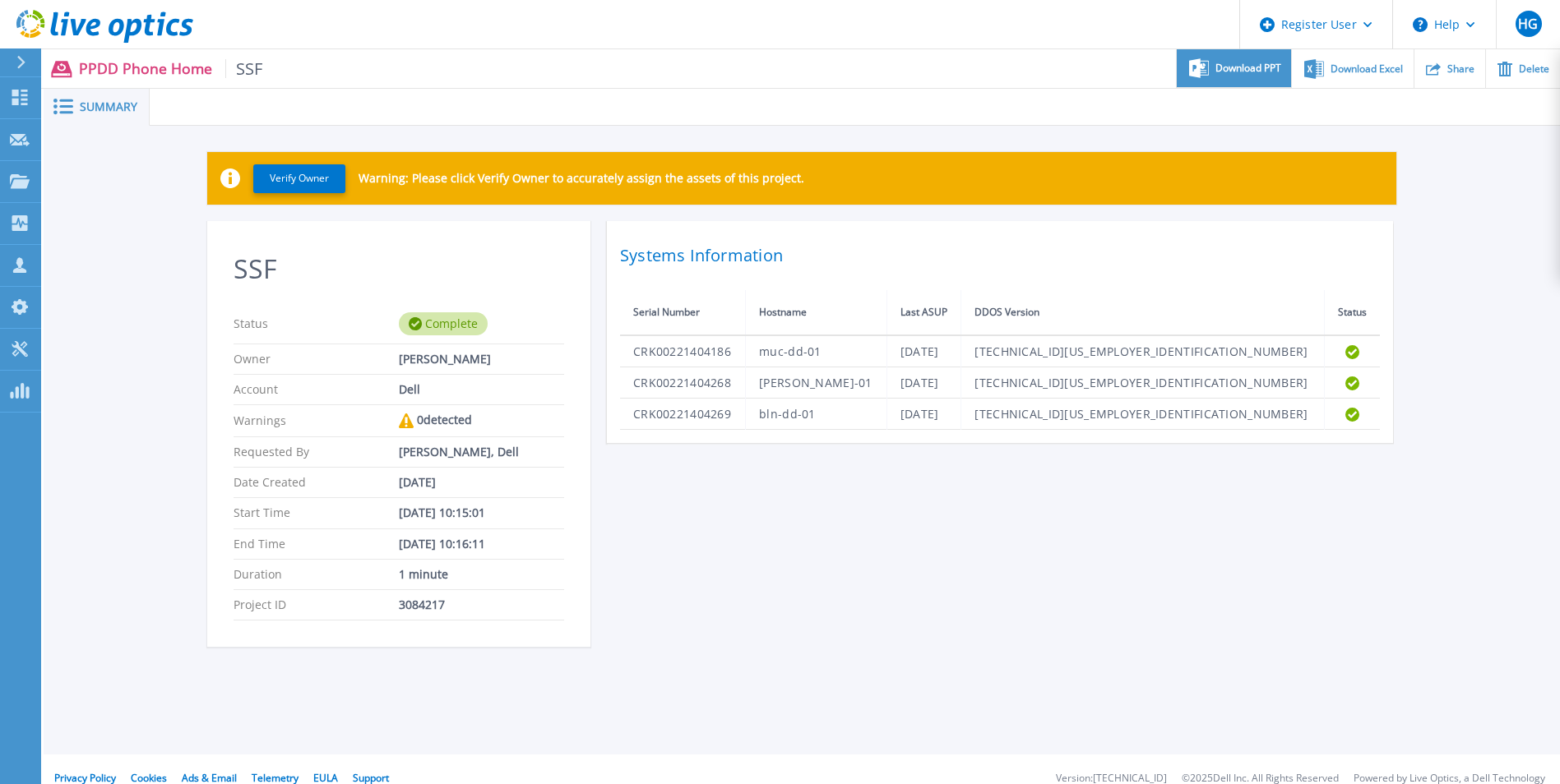
click at [1245, 72] on span "Download PPT" at bounding box center [1249, 68] width 66 height 10
click at [1377, 75] on div "Download Excel" at bounding box center [1352, 69] width 121 height 39
click at [1447, 221] on div "Verify Owner Warning: Please click Verify Owner to accurately assign the assets…" at bounding box center [802, 408] width 1517 height 565
click at [23, 101] on icon at bounding box center [19, 97] width 20 height 16
click at [22, 102] on icon at bounding box center [19, 97] width 20 height 16
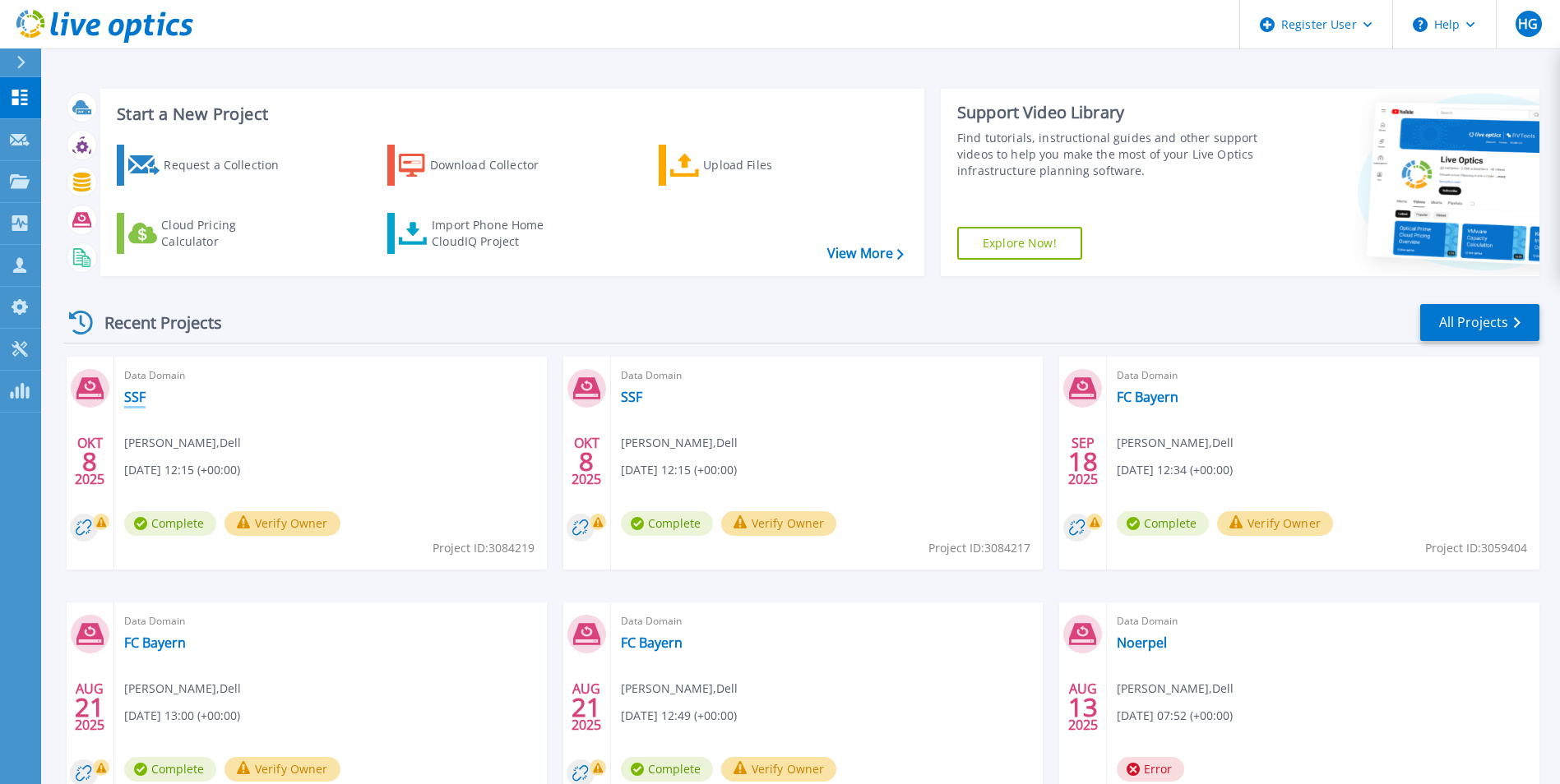
click at [134, 397] on link "SSF" at bounding box center [134, 396] width 22 height 16
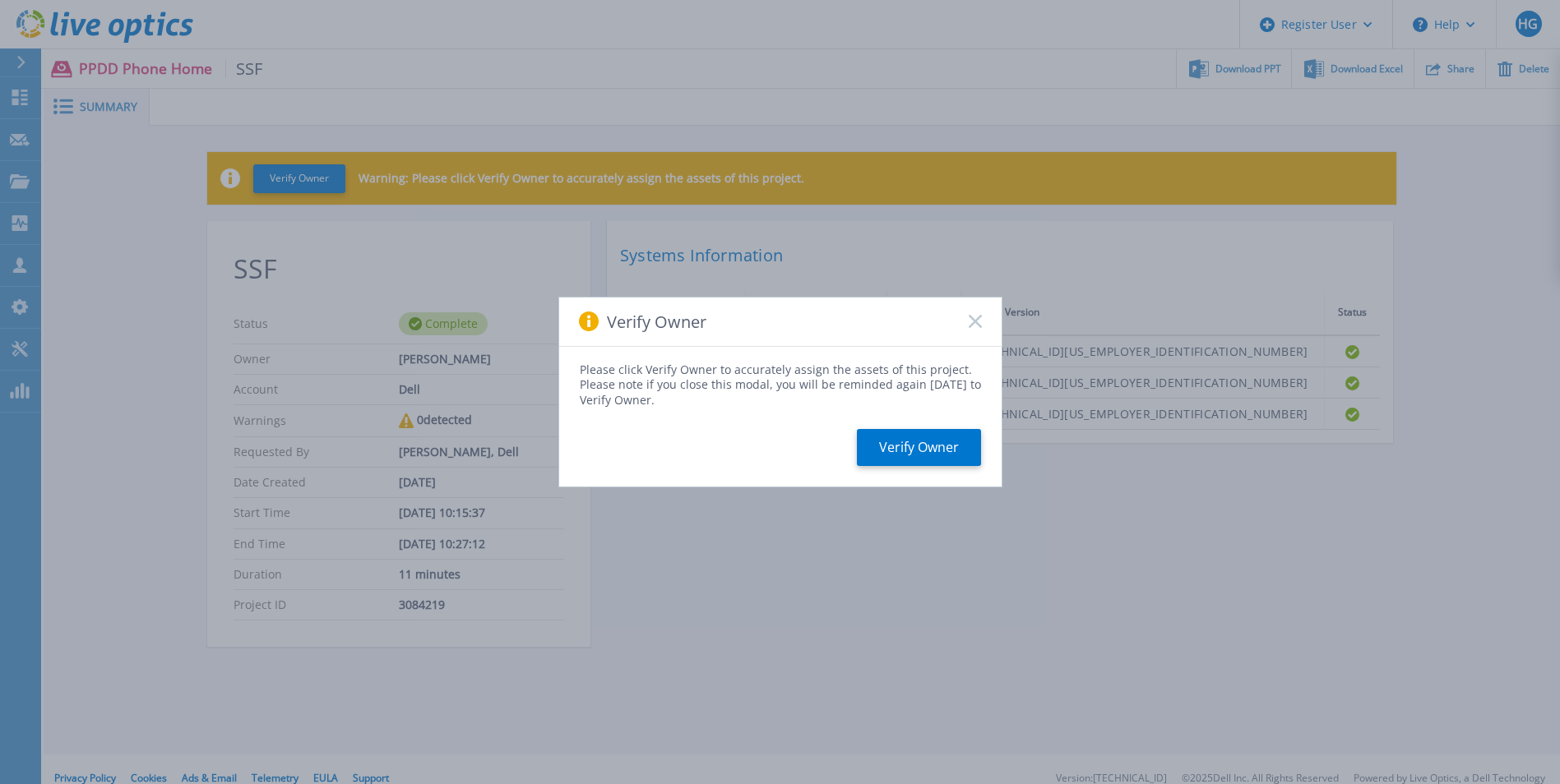
click at [975, 321] on rect at bounding box center [975, 322] width 14 height 14
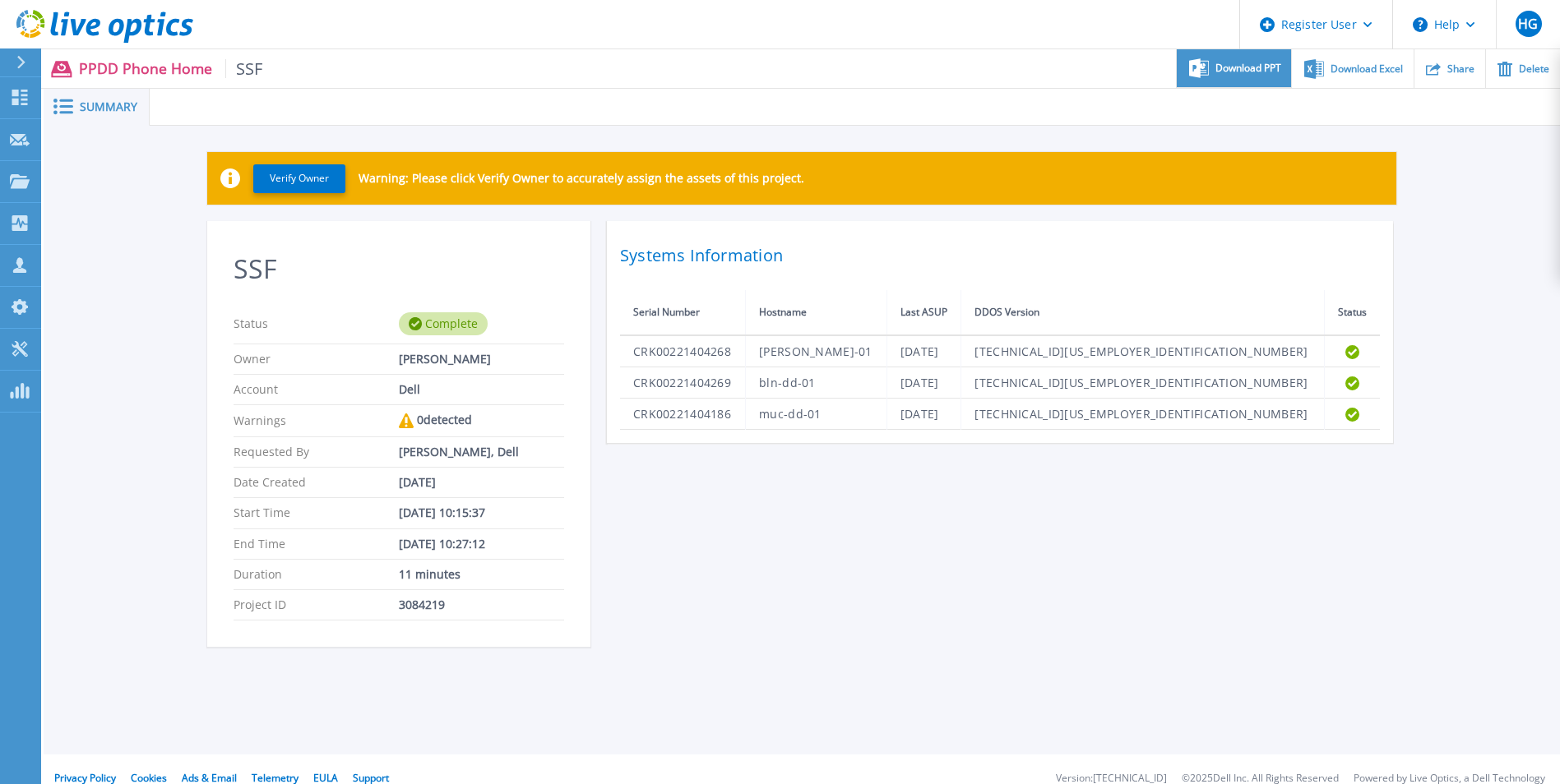
click at [1250, 66] on span "Download PPT" at bounding box center [1249, 68] width 66 height 10
click at [1393, 607] on div "SSF Status Complete Owner [PERSON_NAME] Account Dell Warnings 0 detected Reques…" at bounding box center [802, 444] width 1190 height 446
